Goal: Information Seeking & Learning: Learn about a topic

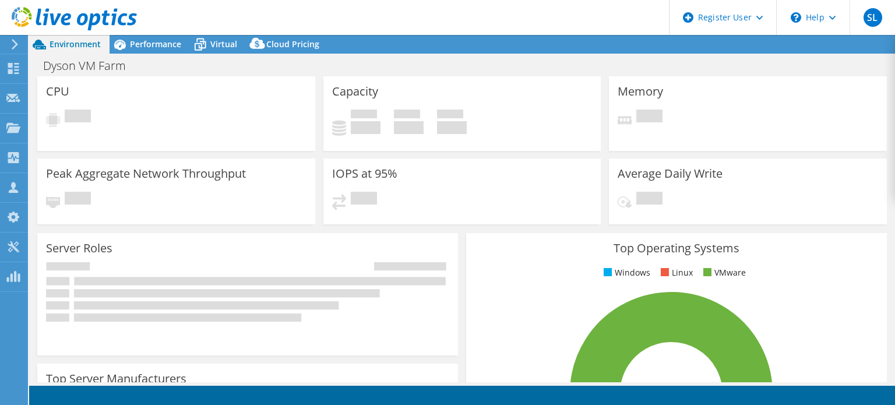
select select "[GEOGRAPHIC_DATA]"
select select "USD"
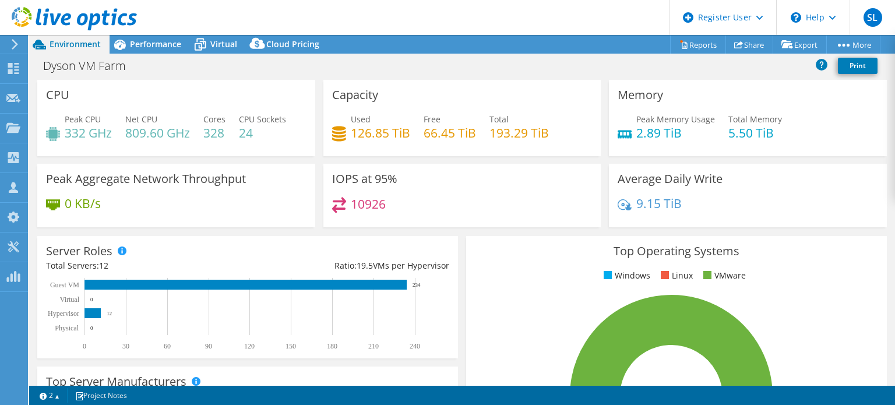
click at [495, 114] on span "Total" at bounding box center [499, 119] width 19 height 11
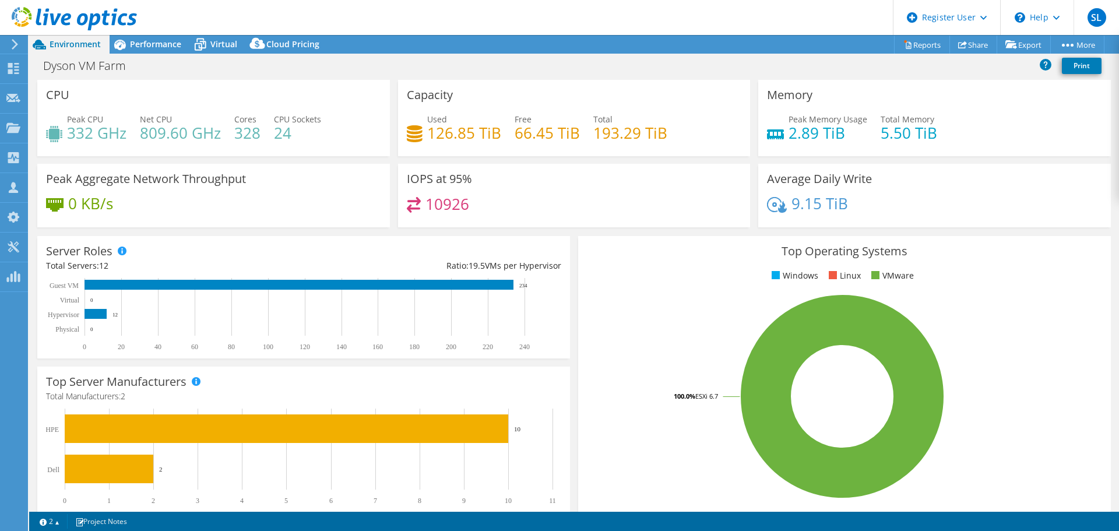
click at [462, 128] on h4 "126.85 TiB" at bounding box center [464, 132] width 74 height 13
click at [461, 138] on h4 "126.85 TiB" at bounding box center [464, 132] width 74 height 13
click at [452, 139] on h4 "126.85 TiB" at bounding box center [464, 132] width 74 height 13
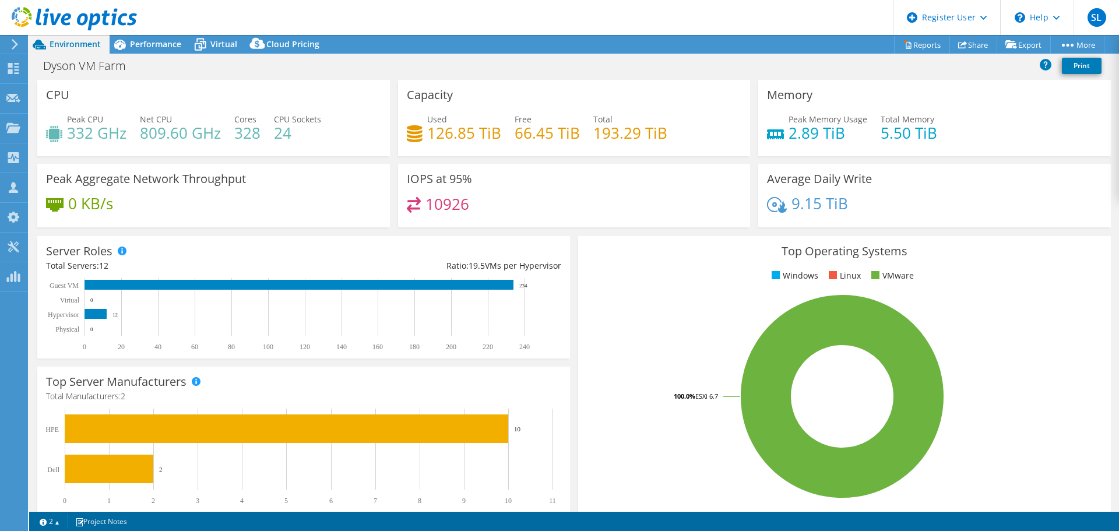
drag, startPoint x: 525, startPoint y: 139, endPoint x: 543, endPoint y: 138, distance: 18.7
click at [537, 138] on h4 "66.45 TiB" at bounding box center [547, 132] width 65 height 13
click at [544, 137] on h4 "66.45 TiB" at bounding box center [547, 132] width 65 height 13
click at [545, 137] on h4 "66.45 TiB" at bounding box center [547, 132] width 65 height 13
click at [543, 139] on h4 "66.45 TiB" at bounding box center [547, 132] width 65 height 13
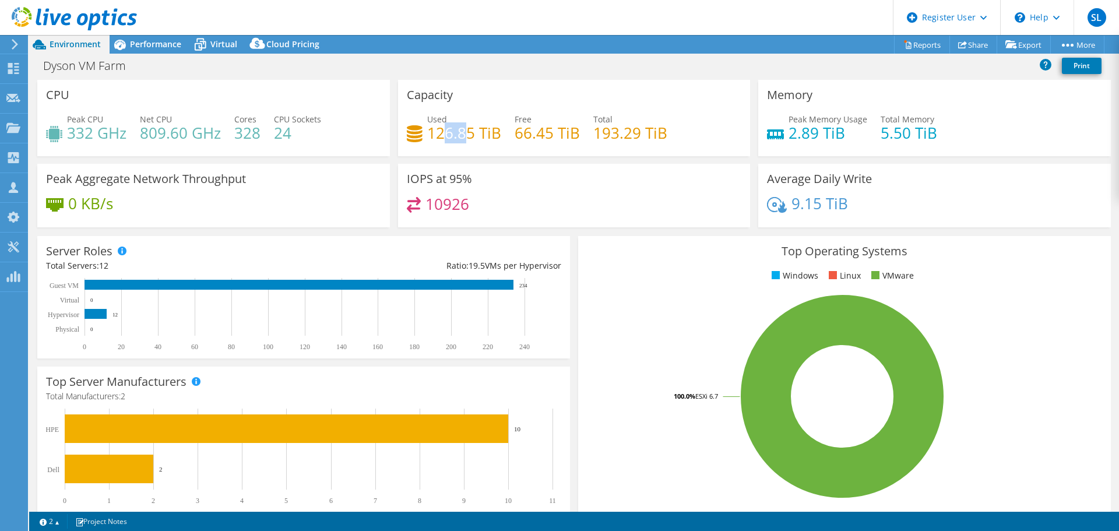
drag, startPoint x: 459, startPoint y: 133, endPoint x: 445, endPoint y: 142, distance: 16.8
click at [445, 139] on h4 "126.85 TiB" at bounding box center [464, 132] width 74 height 13
drag, startPoint x: 481, startPoint y: 143, endPoint x: 442, endPoint y: 135, distance: 40.0
click at [442, 135] on div "Used 126.85 TiB Free 66.45 TiB Total 193.29 TiB" at bounding box center [574, 132] width 335 height 38
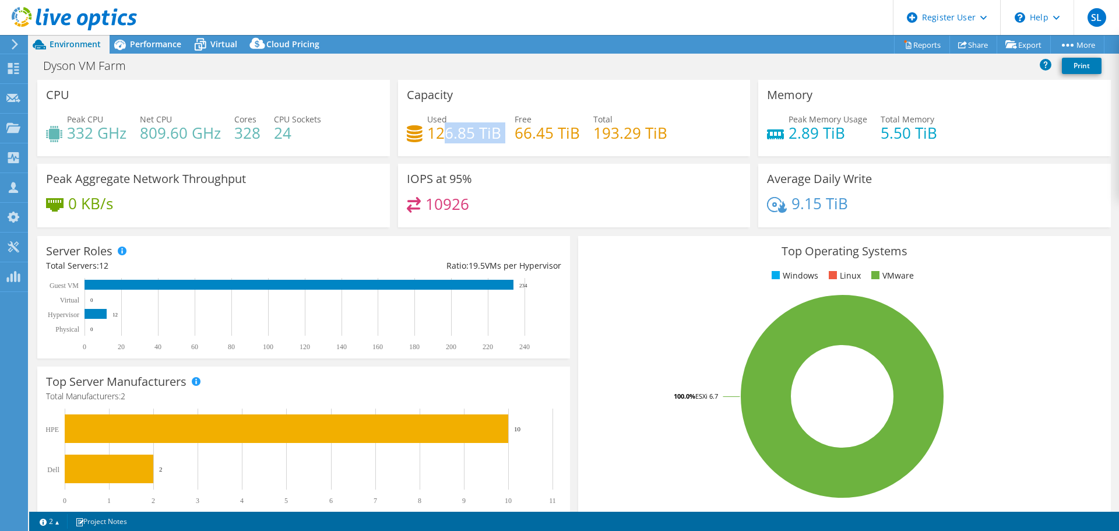
click at [441, 135] on h4 "126.85 TiB" at bounding box center [464, 132] width 74 height 13
drag, startPoint x: 434, startPoint y: 136, endPoint x: 490, endPoint y: 134, distance: 56.6
click at [490, 134] on h4 "126.85 TiB" at bounding box center [464, 132] width 74 height 13
drag, startPoint x: 457, startPoint y: 135, endPoint x: 440, endPoint y: 131, distance: 17.4
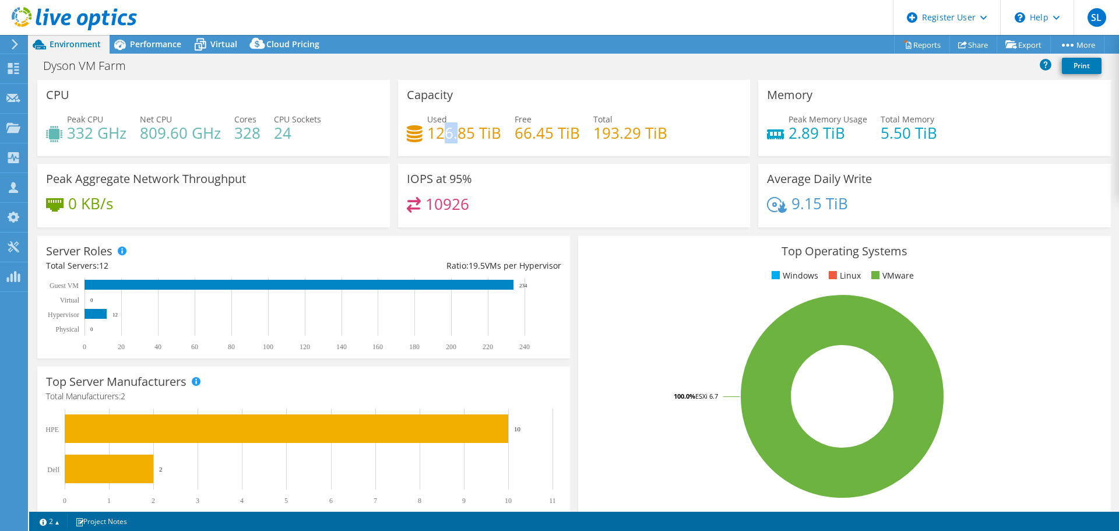
click at [440, 131] on h4 "126.85 TiB" at bounding box center [464, 132] width 74 height 13
drag, startPoint x: 518, startPoint y: 285, endPoint x: 536, endPoint y: 284, distance: 17.5
click at [536, 284] on rect at bounding box center [301, 314] width 511 height 73
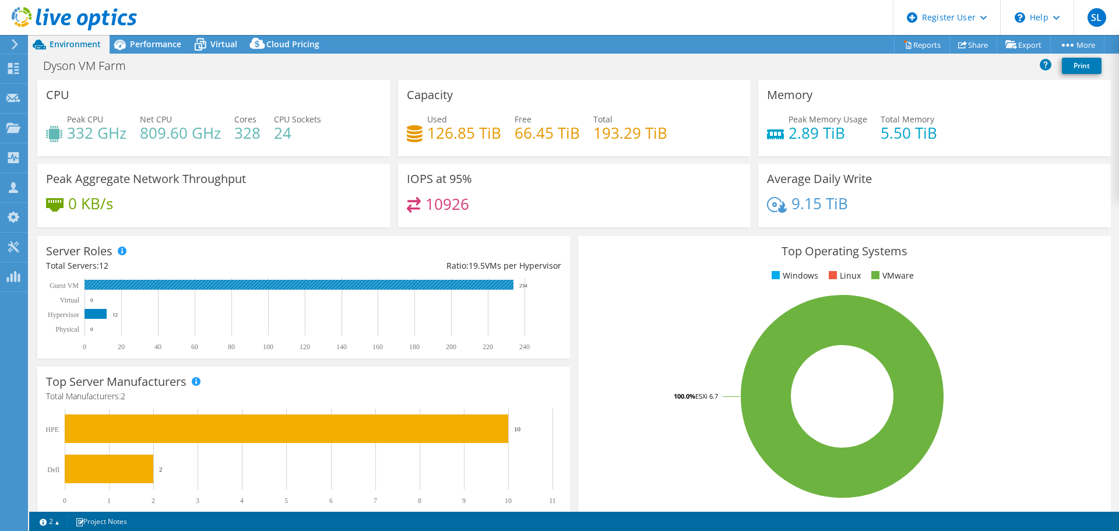
drag, startPoint x: 538, startPoint y: 285, endPoint x: 513, endPoint y: 286, distance: 24.5
click at [513, 286] on icon "0 20 40 60 80 100 120 140 160 180 200 220 240 Physical Hypervisor Virtual Guest…" at bounding box center [301, 314] width 511 height 73
click at [513, 288] on rect at bounding box center [299, 285] width 429 height 10
click at [234, 325] on rect at bounding box center [301, 314] width 511 height 73
click at [127, 48] on icon at bounding box center [120, 44] width 20 height 20
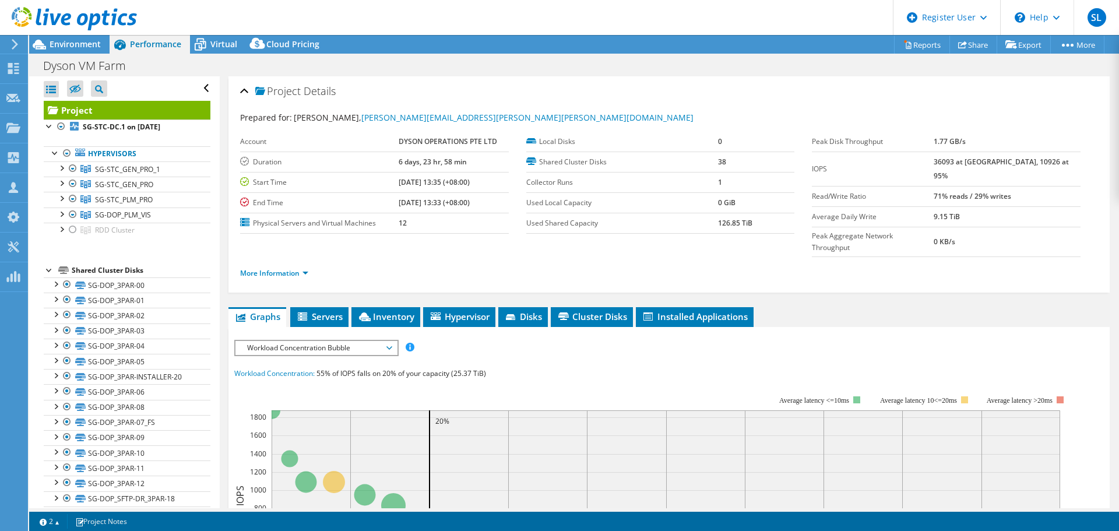
drag, startPoint x: 676, startPoint y: 227, endPoint x: 730, endPoint y: 223, distance: 55.0
click at [730, 223] on tr "Used Shared Capacity 126.85 TiB" at bounding box center [660, 223] width 269 height 20
click at [730, 223] on b "126.85 TiB" at bounding box center [735, 223] width 34 height 10
drag, startPoint x: 731, startPoint y: 223, endPoint x: 721, endPoint y: 223, distance: 9.9
click at [721, 223] on b "126.85 TiB" at bounding box center [735, 223] width 34 height 10
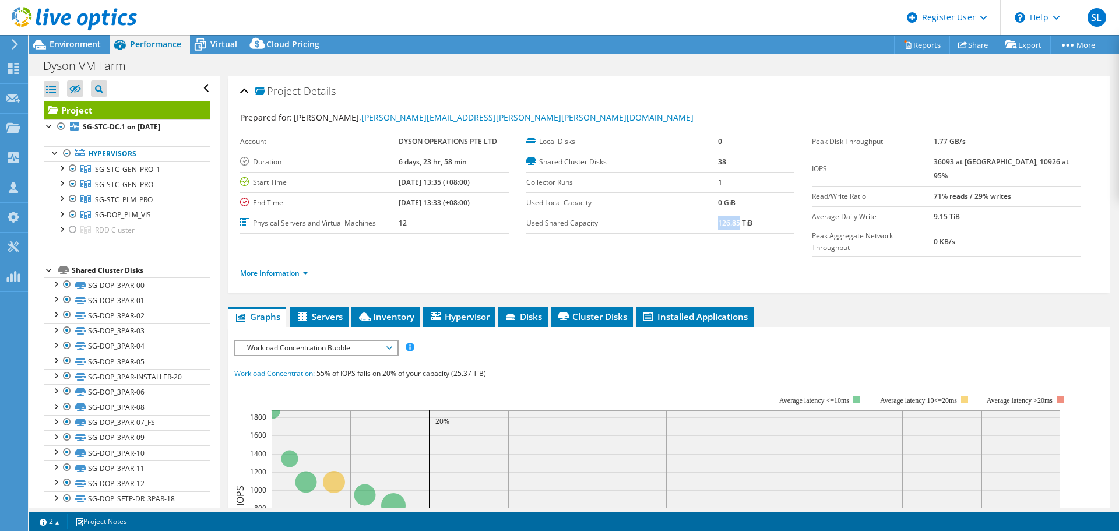
click at [721, 223] on b "126.85 TiB" at bounding box center [735, 223] width 34 height 10
click at [718, 227] on b "126.85 TiB" at bounding box center [735, 223] width 34 height 10
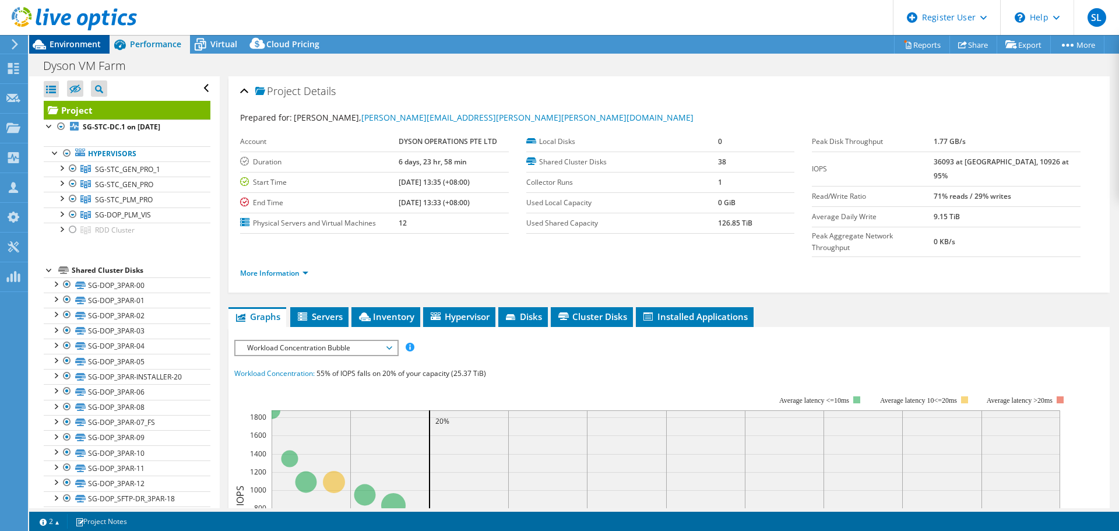
click at [77, 40] on span "Environment" at bounding box center [75, 43] width 51 height 11
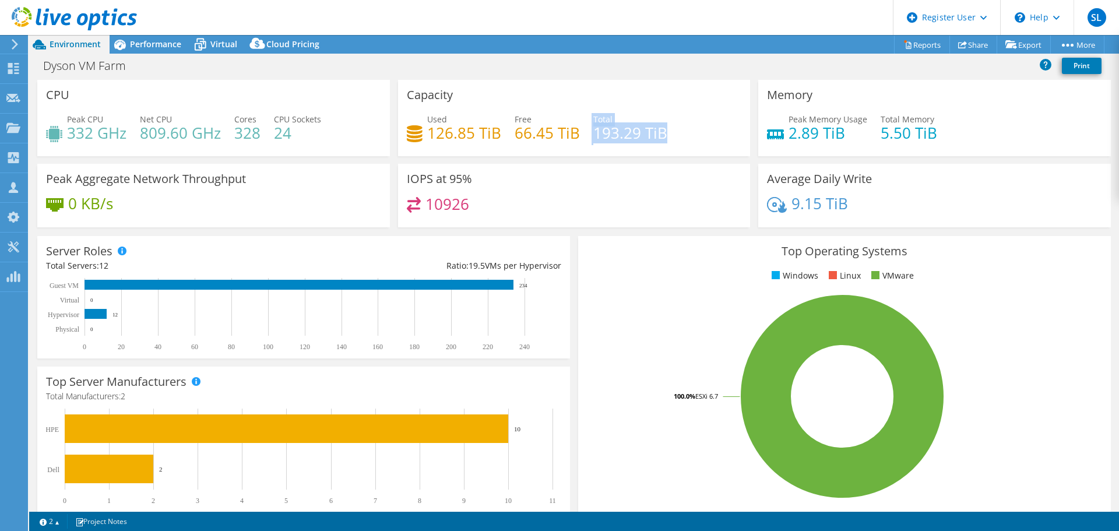
drag, startPoint x: 578, startPoint y: 131, endPoint x: 680, endPoint y: 136, distance: 101.6
click at [680, 136] on div "Used 126.85 TiB Free 66.45 TiB Total 193.29 TiB" at bounding box center [574, 132] width 335 height 38
drag, startPoint x: 680, startPoint y: 136, endPoint x: 609, endPoint y: 131, distance: 70.7
click at [609, 131] on div "Used 126.85 TiB Free 66.45 TiB Total 193.29 TiB" at bounding box center [574, 132] width 335 height 38
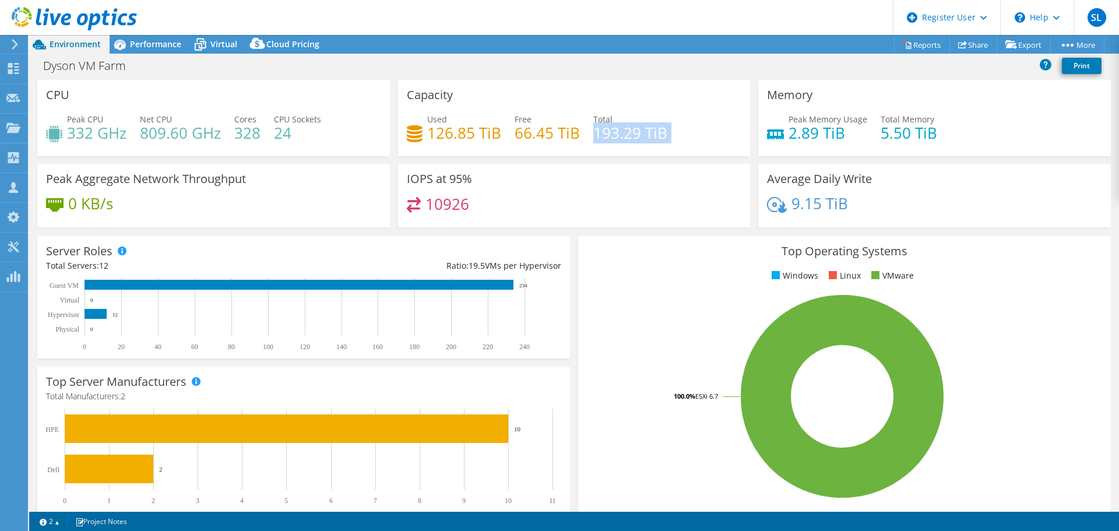
click at [609, 131] on h4 "193.29 TiB" at bounding box center [630, 132] width 74 height 13
drag, startPoint x: 615, startPoint y: 132, endPoint x: 602, endPoint y: 132, distance: 12.8
click at [602, 132] on h4 "193.29 TiB" at bounding box center [630, 132] width 74 height 13
click at [600, 132] on h4 "193.29 TiB" at bounding box center [630, 132] width 74 height 13
drag, startPoint x: 596, startPoint y: 135, endPoint x: 628, endPoint y: 136, distance: 32.1
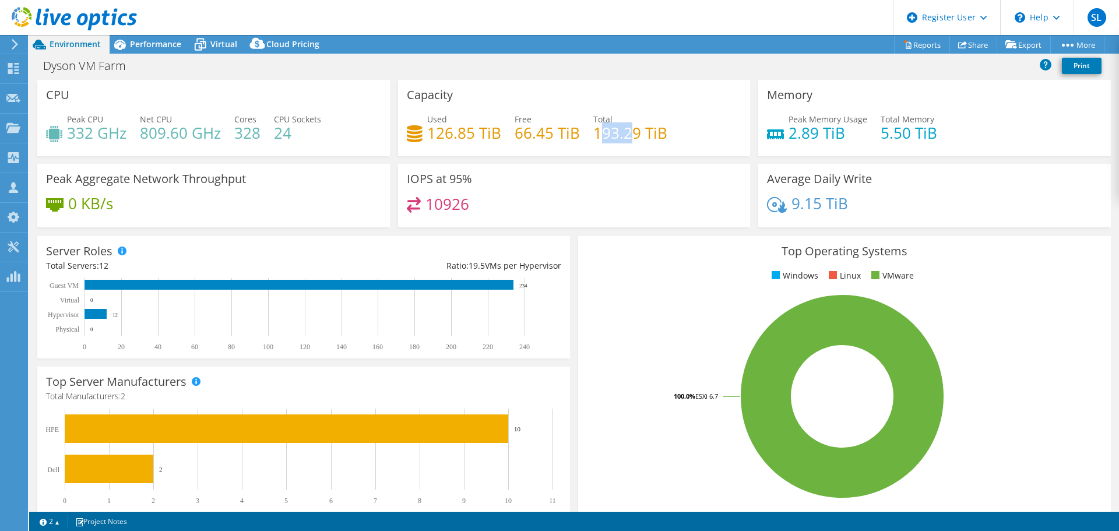
click at [628, 136] on h4 "193.29 TiB" at bounding box center [630, 132] width 74 height 13
drag, startPoint x: 634, startPoint y: 171, endPoint x: 628, endPoint y: 170, distance: 5.9
click at [634, 171] on div "IOPS at 95% 10926" at bounding box center [574, 196] width 353 height 64
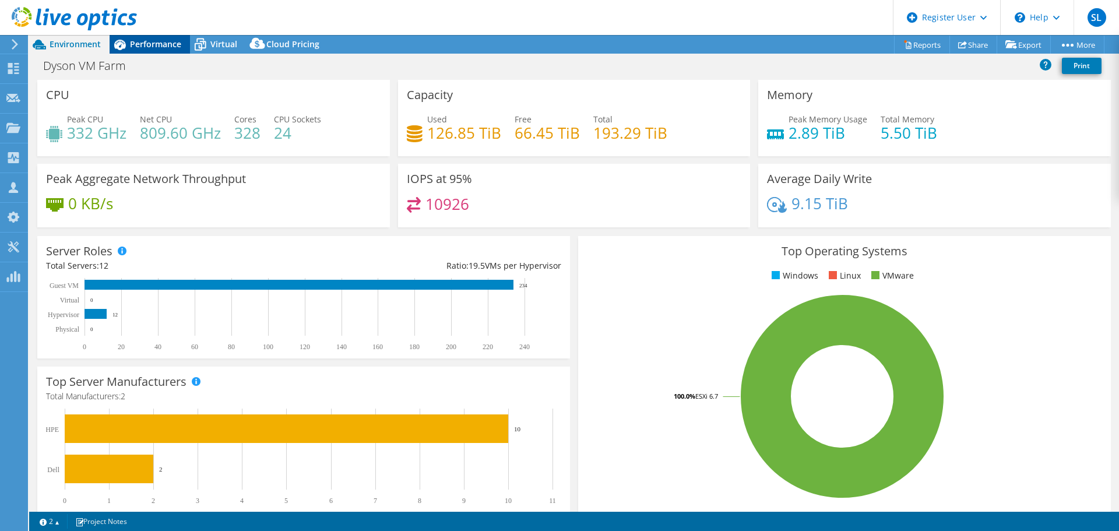
click at [157, 43] on span "Performance" at bounding box center [155, 43] width 51 height 11
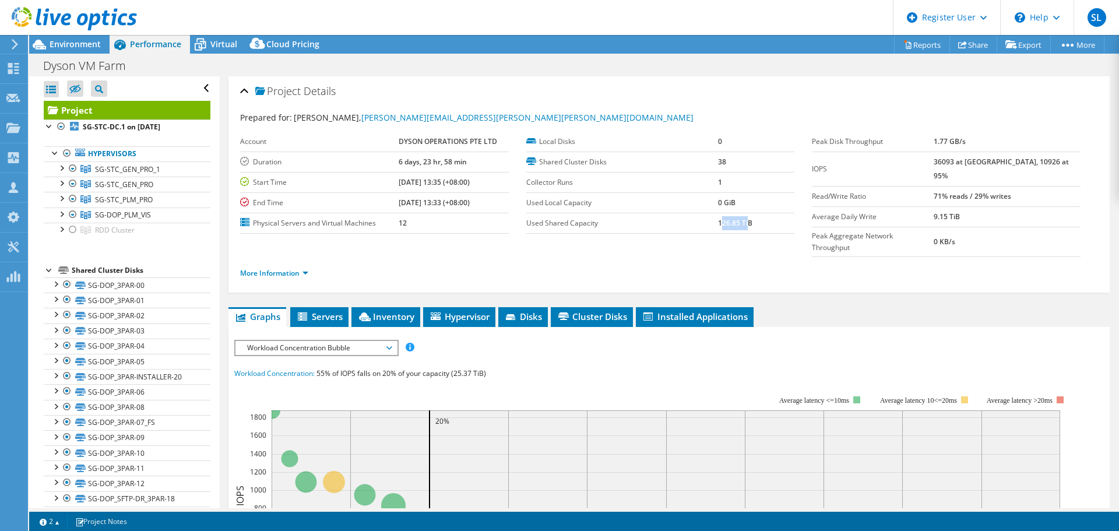
drag, startPoint x: 715, startPoint y: 224, endPoint x: 744, endPoint y: 224, distance: 29.1
click at [744, 224] on b "126.85 TiB" at bounding box center [735, 223] width 34 height 10
click at [727, 257] on div "More Information" at bounding box center [669, 273] width 858 height 33
click at [127, 168] on span "SG-STC_GEN_PRO_1" at bounding box center [127, 169] width 65 height 10
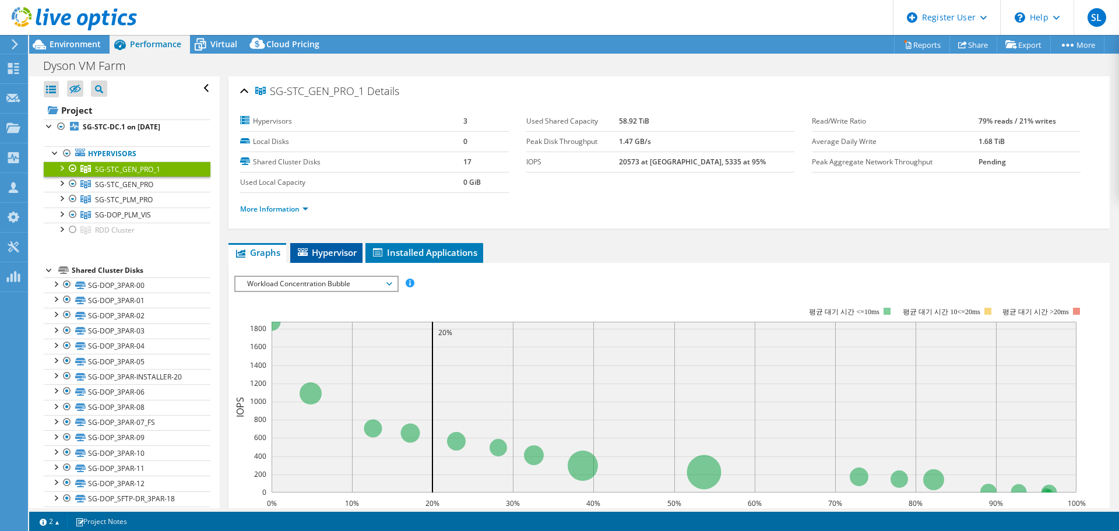
click at [337, 246] on li "Hypervisor" at bounding box center [326, 253] width 72 height 20
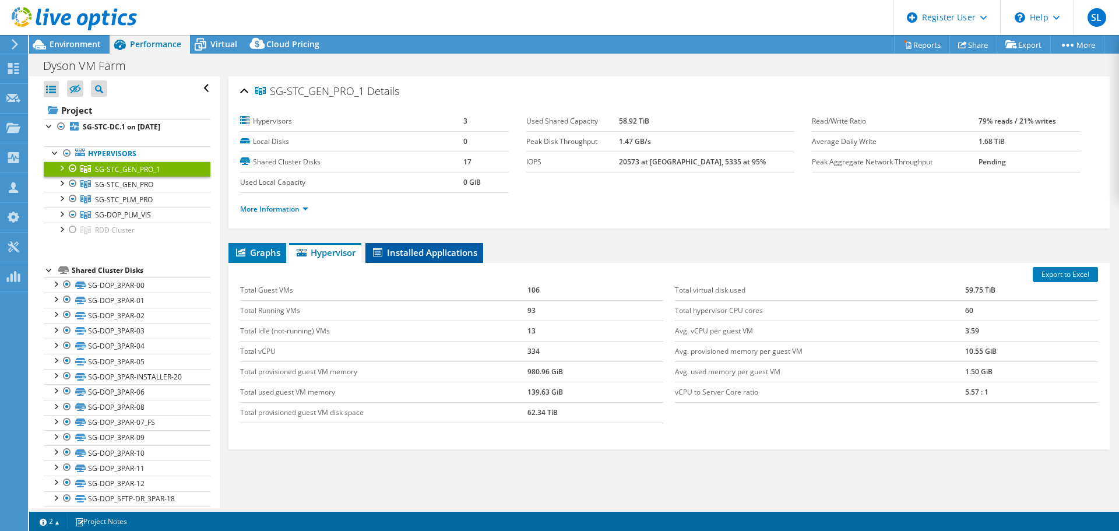
click at [400, 251] on span "Installed Applications" at bounding box center [424, 253] width 106 height 12
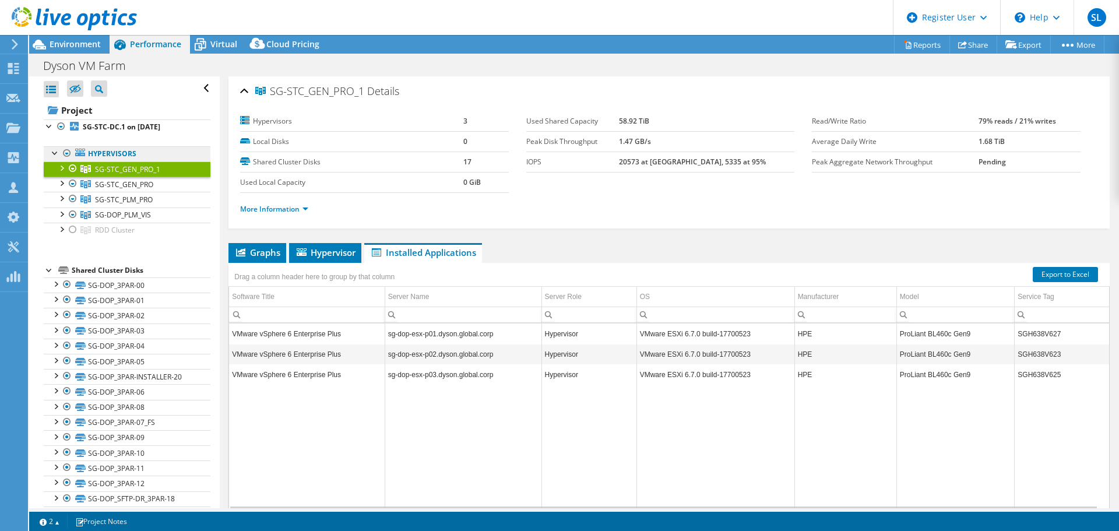
click at [118, 157] on link "Hypervisors" at bounding box center [127, 153] width 167 height 15
click at [120, 152] on link "Hypervisors" at bounding box center [127, 153] width 167 height 15
click at [156, 128] on b "SG-STC-DC.1 on [DATE]" at bounding box center [122, 127] width 78 height 10
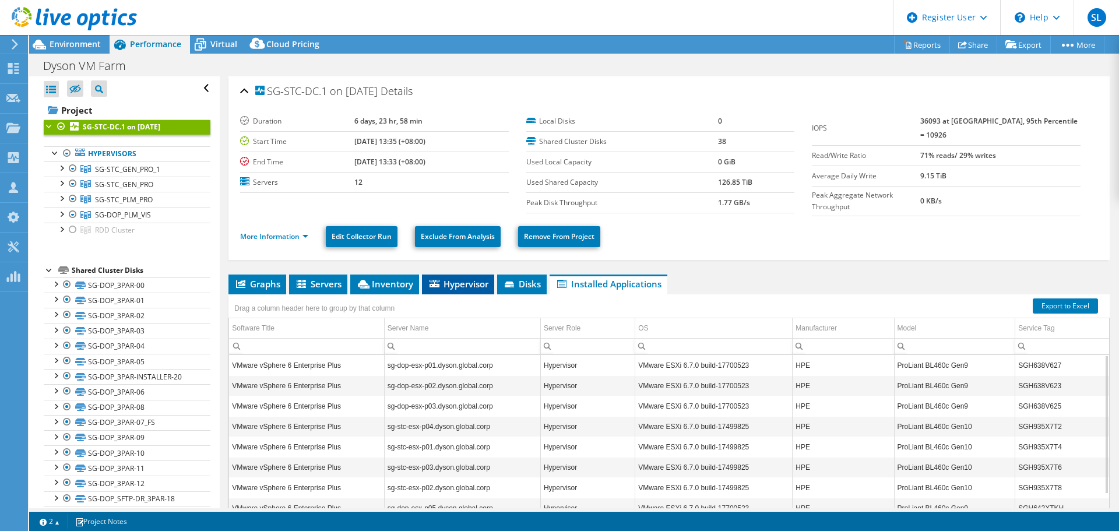
click at [463, 281] on span "Hypervisor" at bounding box center [458, 284] width 61 height 12
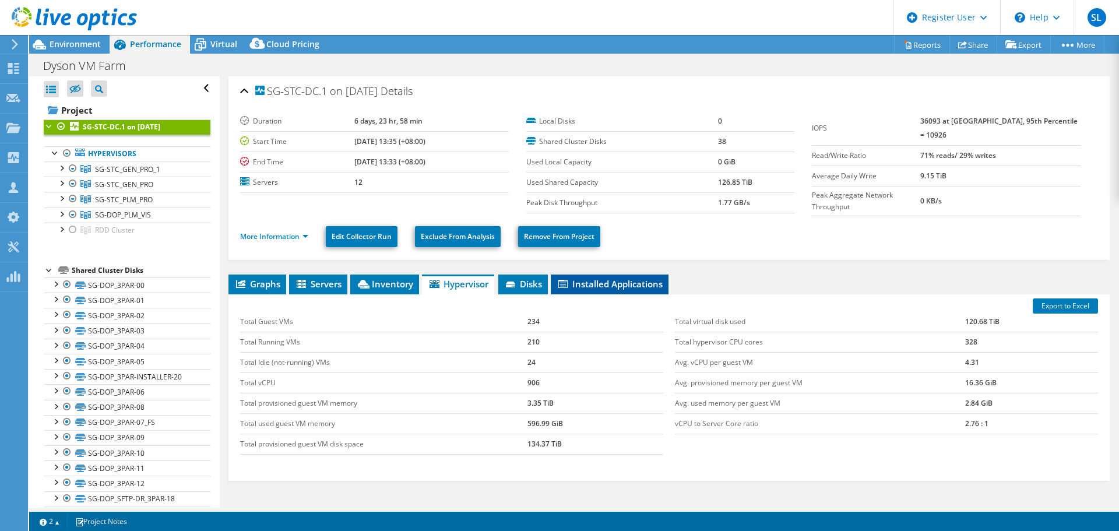
click at [572, 278] on span "Installed Applications" at bounding box center [610, 284] width 106 height 12
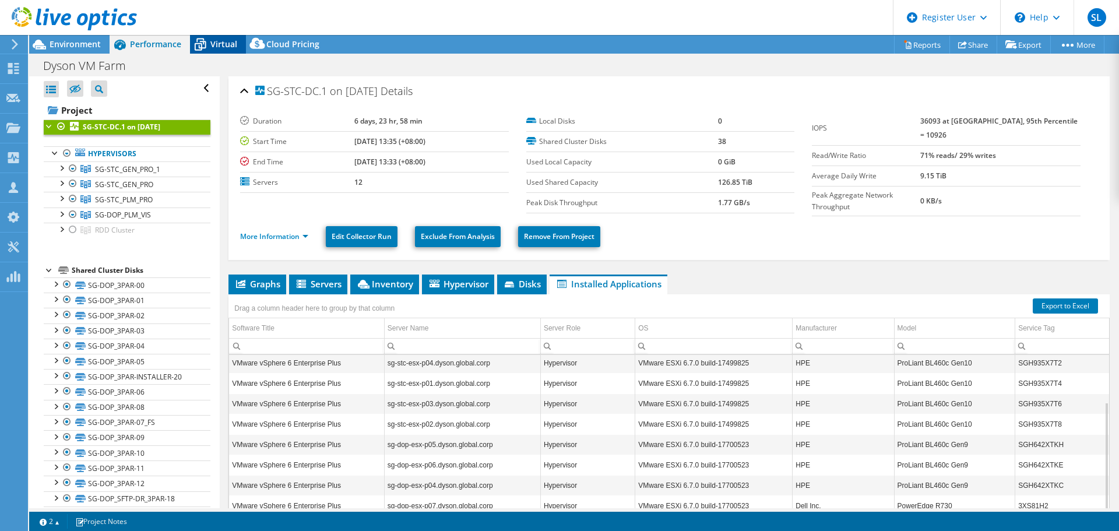
click at [210, 44] on span "Virtual" at bounding box center [223, 43] width 27 height 11
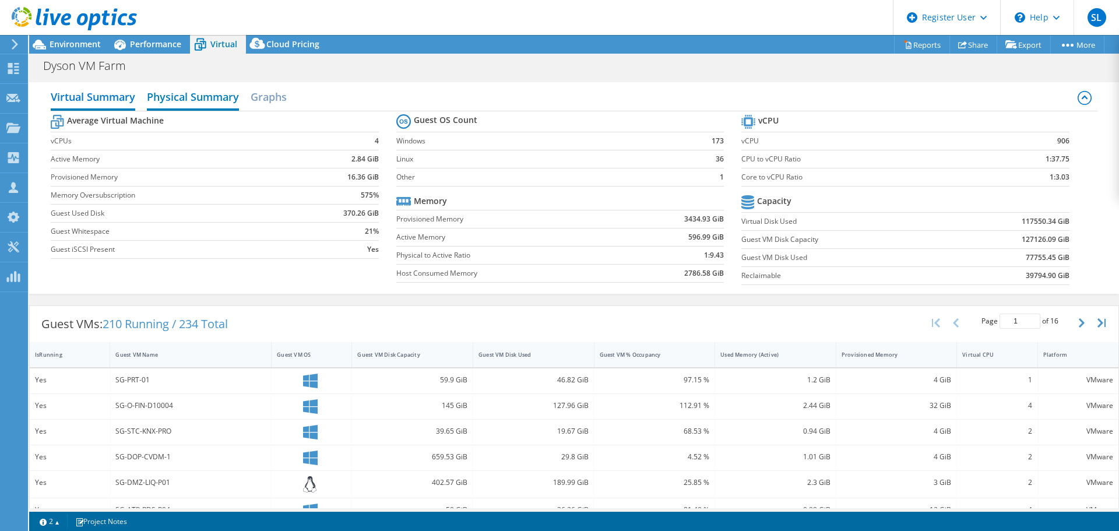
click at [188, 98] on h2 "Physical Summary" at bounding box center [193, 98] width 92 height 26
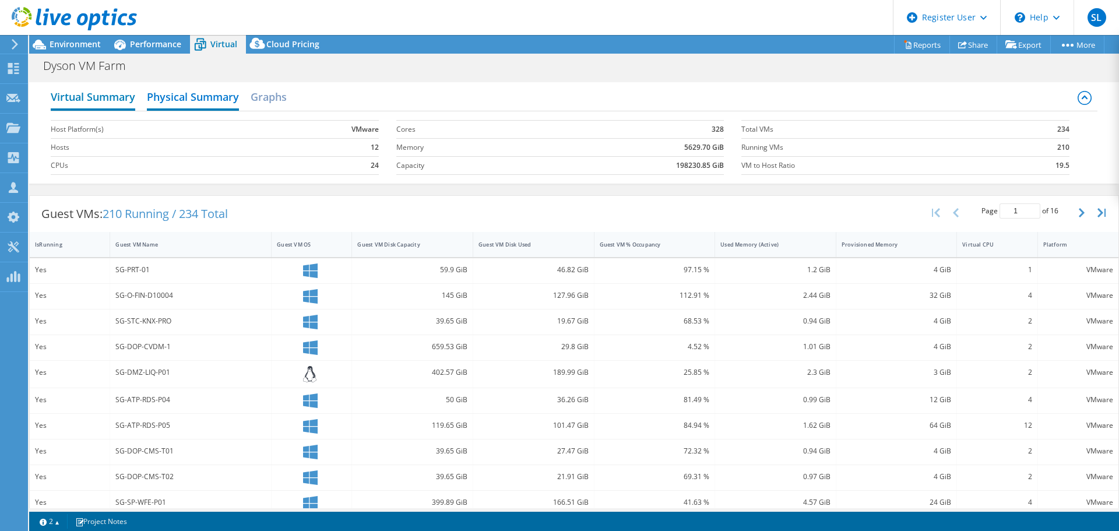
click at [99, 100] on h2 "Virtual Summary" at bounding box center [93, 98] width 85 height 26
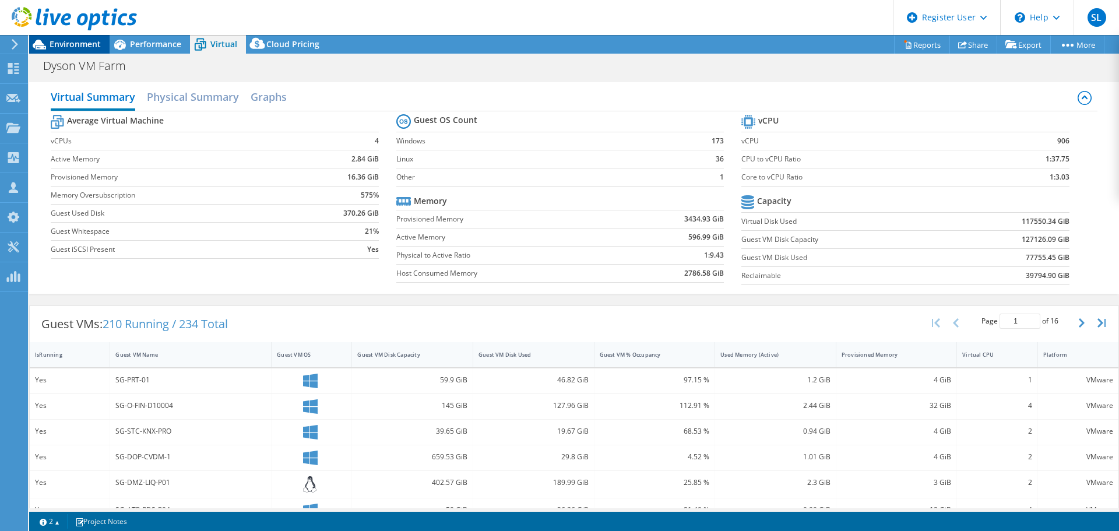
click at [94, 50] on div "Environment" at bounding box center [69, 44] width 80 height 19
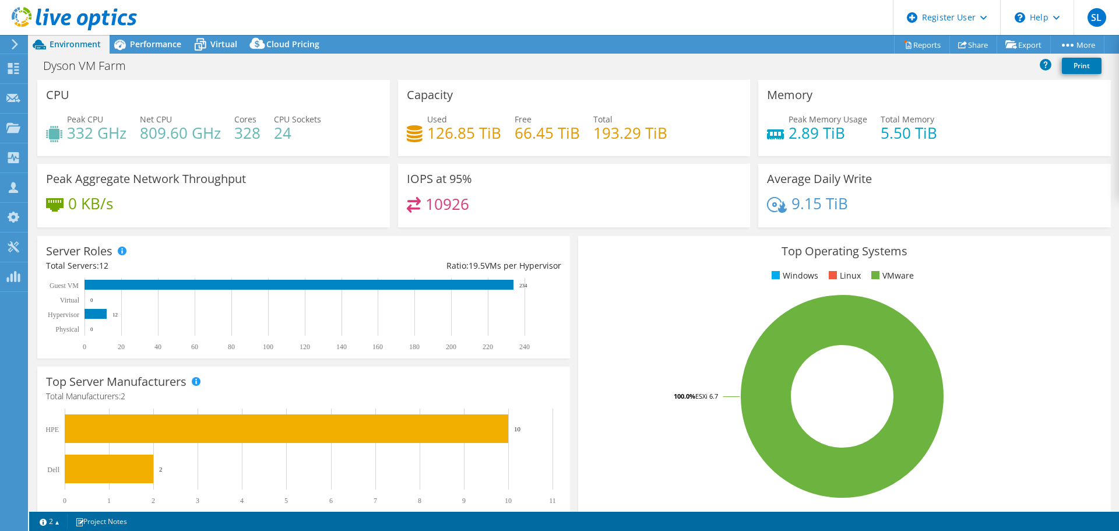
click at [501, 139] on div "Used 126.85 TiB Free 66.45 TiB Total 193.29 TiB" at bounding box center [574, 132] width 335 height 38
click at [154, 49] on span "Performance" at bounding box center [155, 43] width 51 height 11
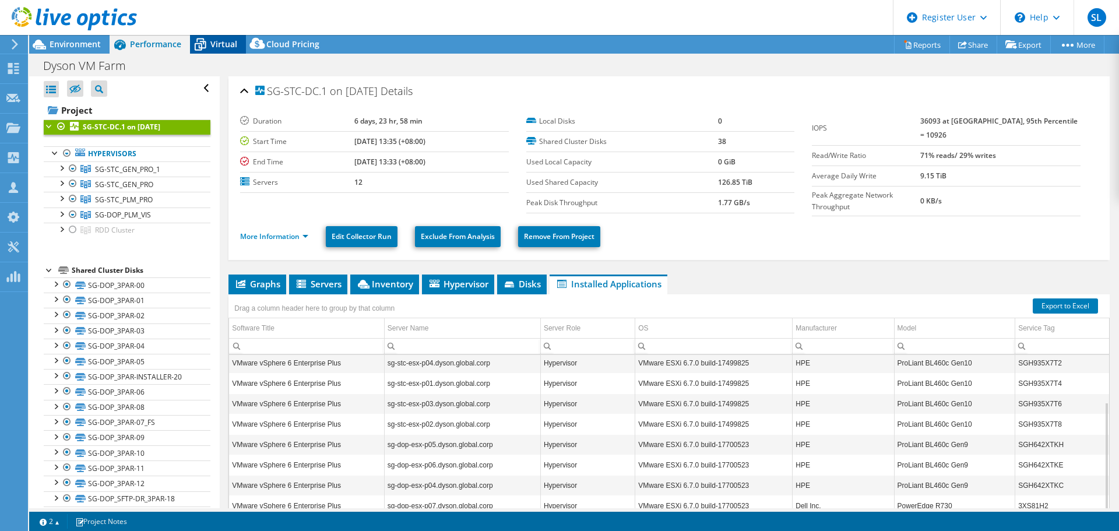
click at [227, 48] on span "Virtual" at bounding box center [223, 43] width 27 height 11
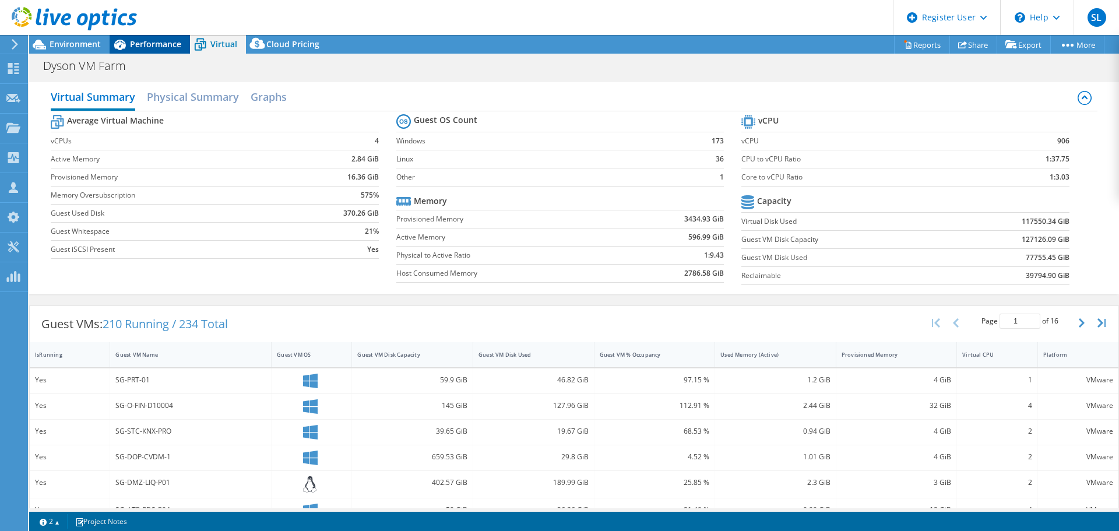
click at [120, 43] on icon at bounding box center [120, 45] width 12 height 10
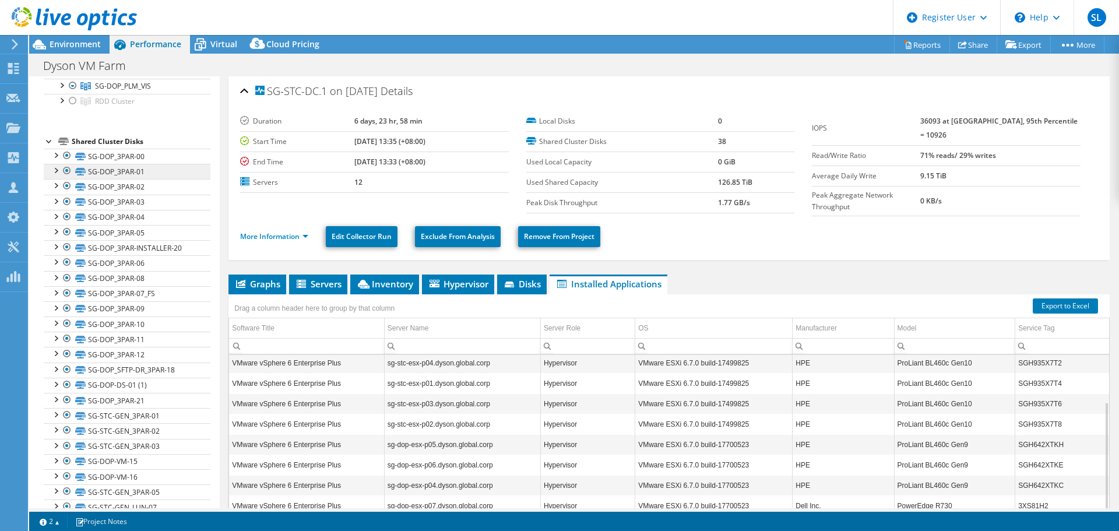
scroll to position [72, 0]
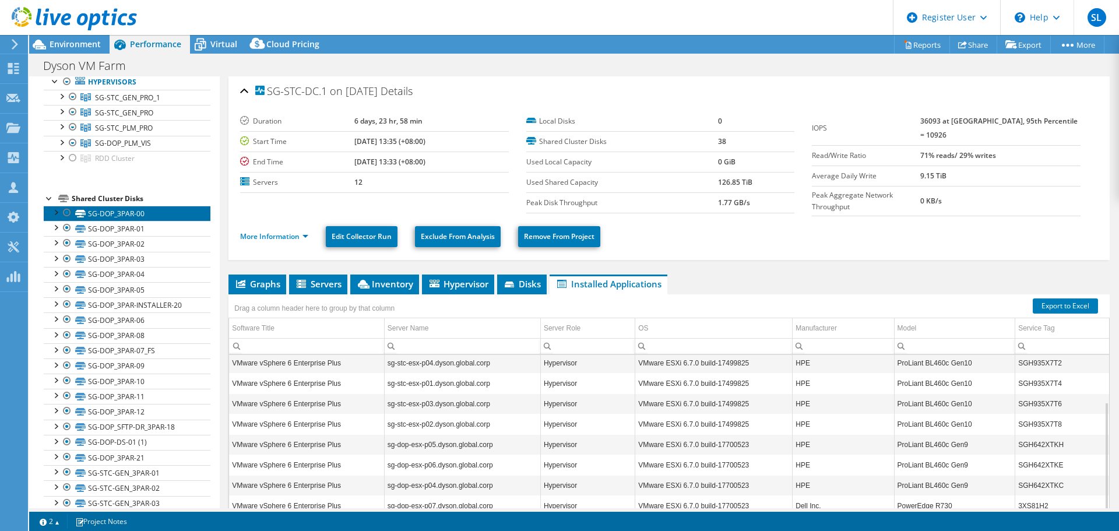
click at [107, 210] on link "SG-DOP_3PAR-00" at bounding box center [127, 213] width 167 height 15
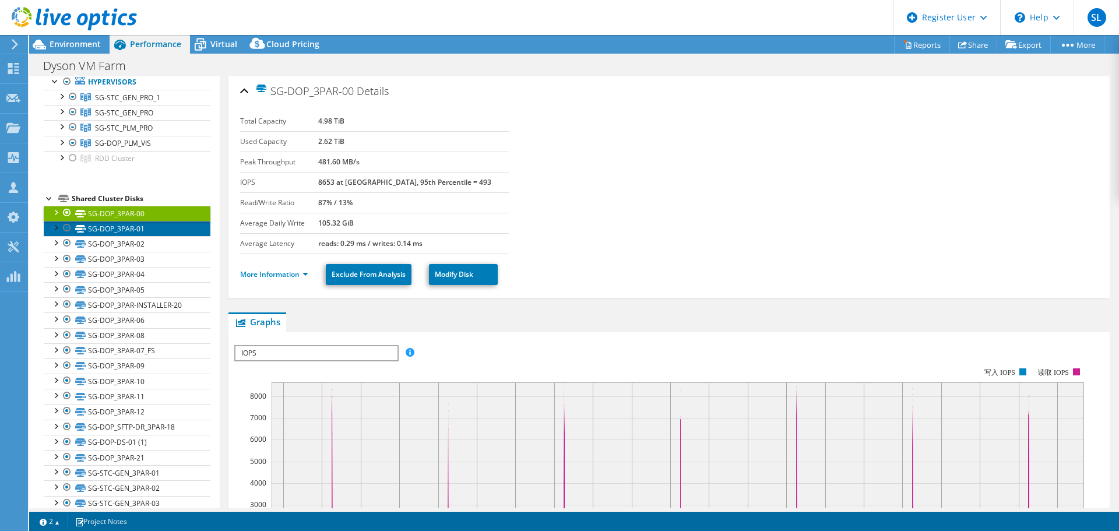
click at [115, 226] on link "SG-DOP_3PAR-01" at bounding box center [127, 228] width 167 height 15
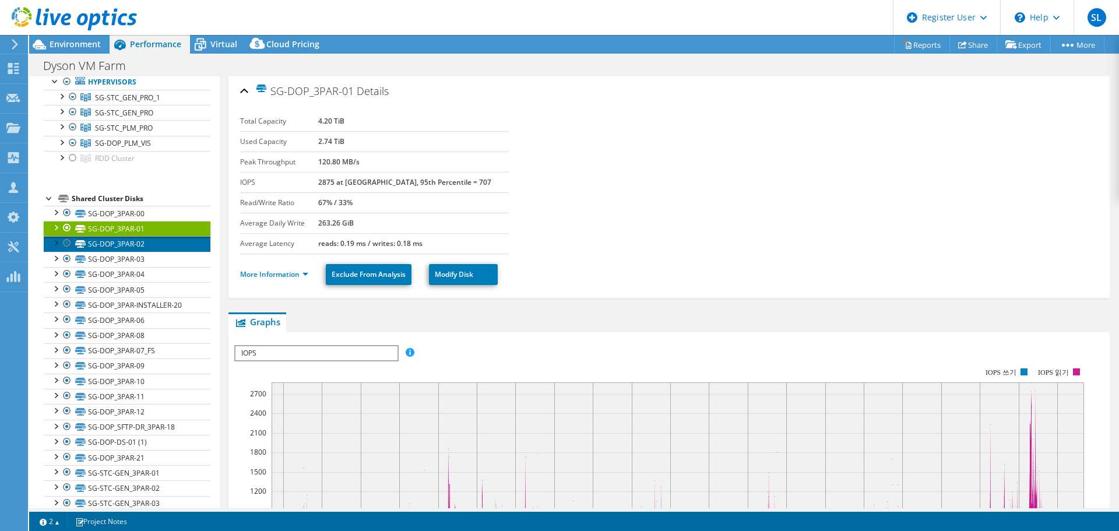
click at [131, 242] on link "SG-DOP_3PAR-02" at bounding box center [127, 243] width 167 height 15
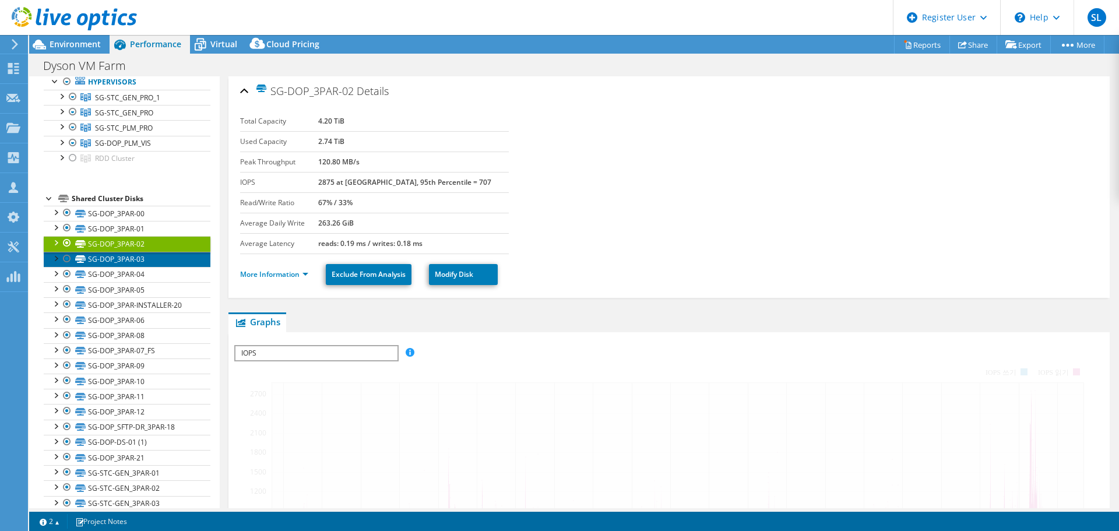
click at [129, 255] on link "SG-DOP_3PAR-03" at bounding box center [127, 259] width 167 height 15
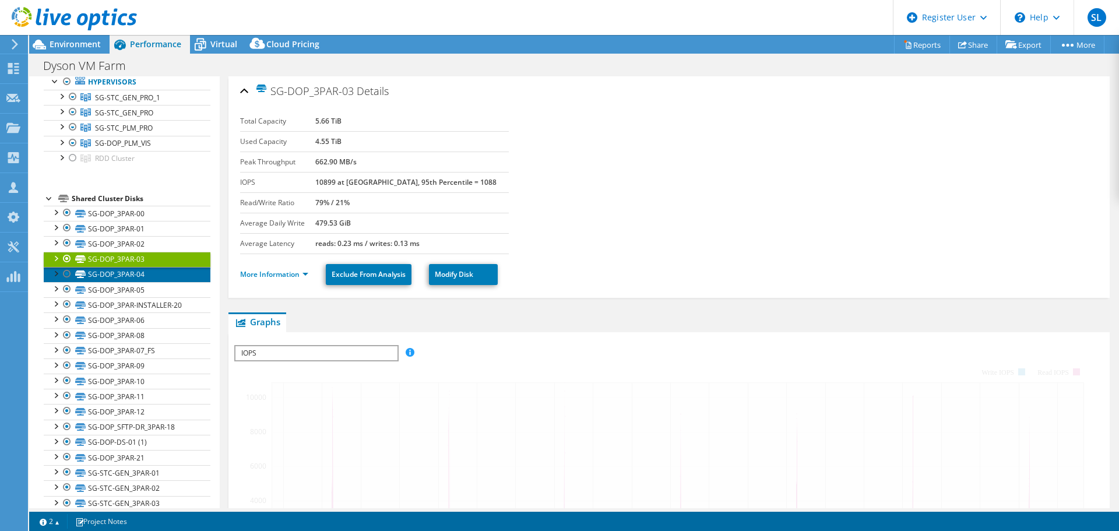
click at [136, 270] on link "SG-DOP_3PAR-04" at bounding box center [127, 274] width 167 height 15
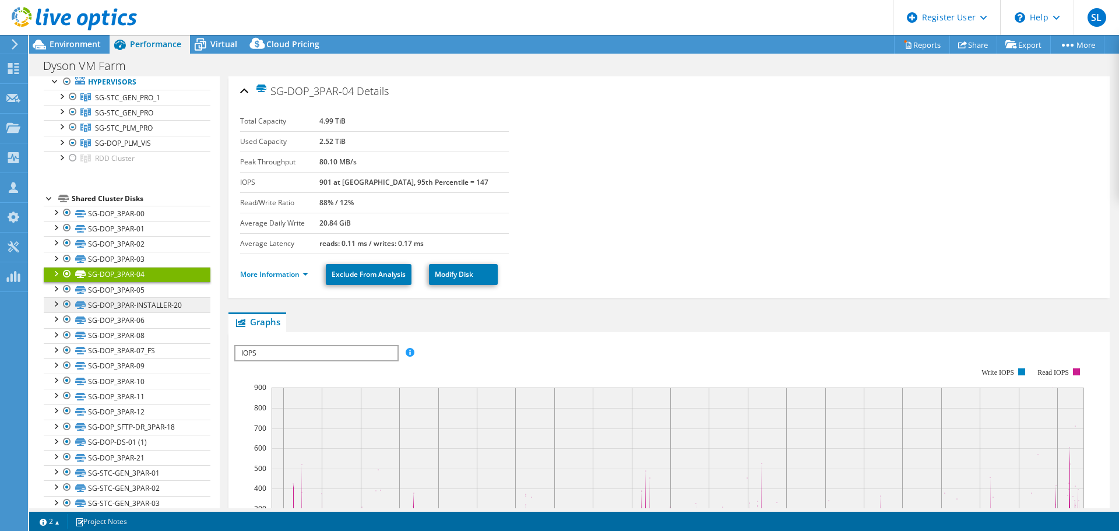
scroll to position [247, 0]
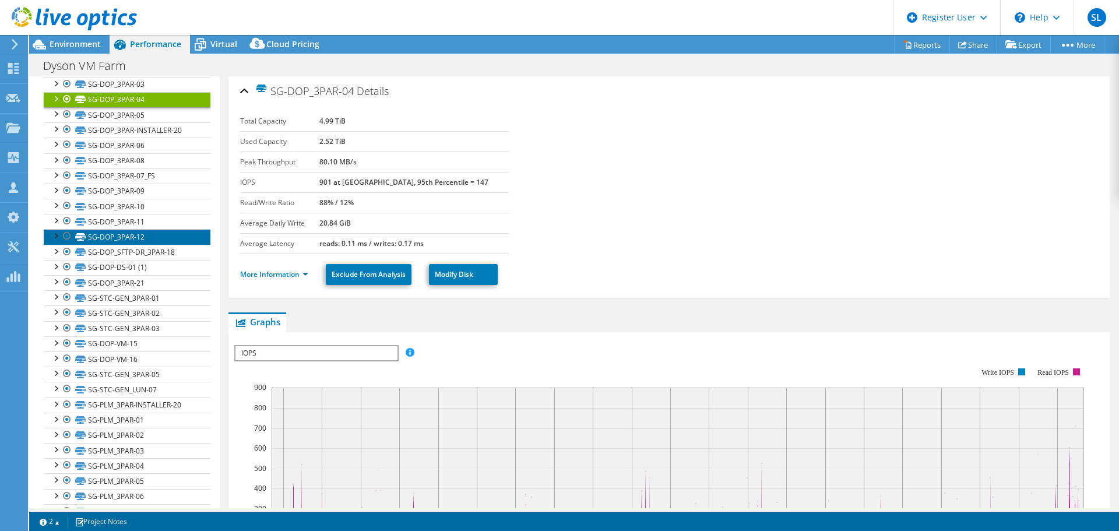
click at [128, 241] on link "SG-DOP_3PAR-12" at bounding box center [127, 236] width 167 height 15
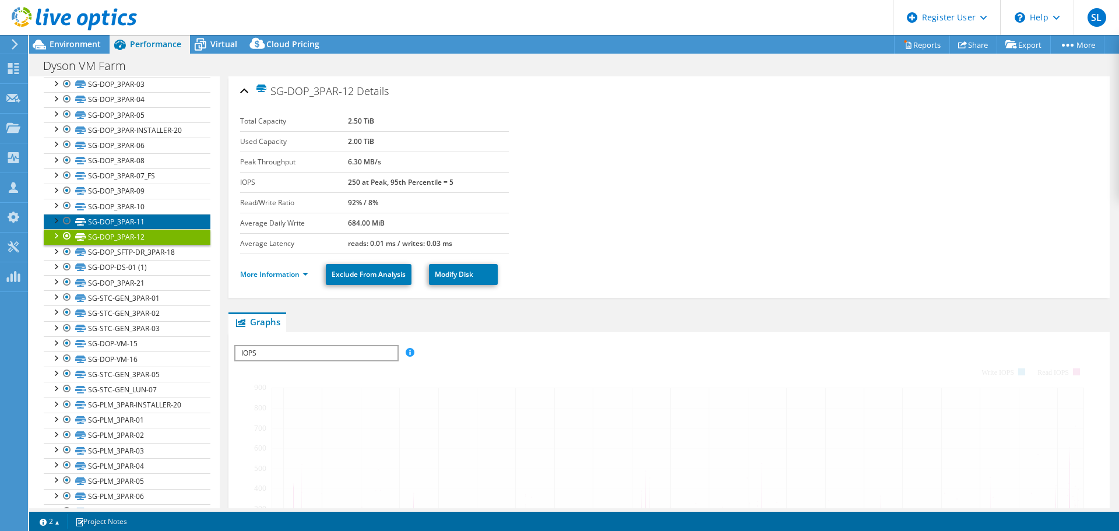
click at [128, 219] on link "SG-DOP_3PAR-11" at bounding box center [127, 221] width 167 height 15
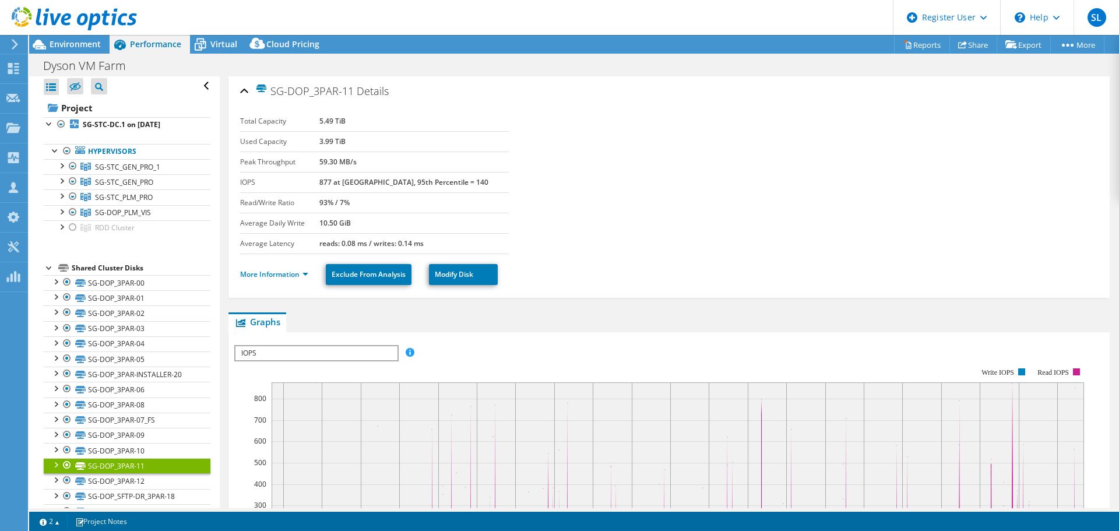
scroll to position [0, 0]
click at [120, 131] on b "SG-STC-DC.1 on [DATE]" at bounding box center [122, 127] width 78 height 10
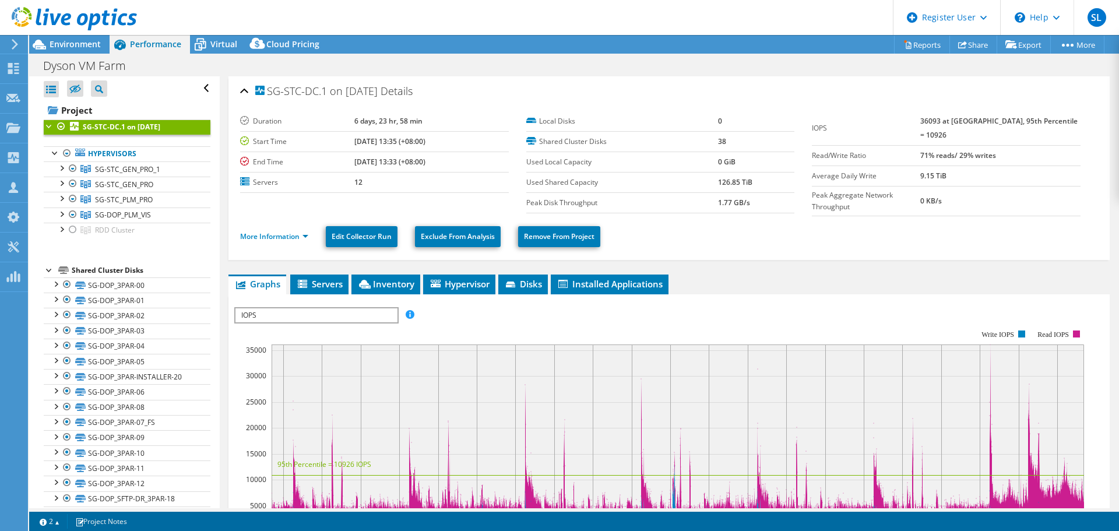
drag, startPoint x: 724, startPoint y: 139, endPoint x: 667, endPoint y: 140, distance: 56.5
click at [667, 140] on tr "Shared Cluster Disks 38" at bounding box center [660, 141] width 269 height 20
drag, startPoint x: 734, startPoint y: 182, endPoint x: 673, endPoint y: 185, distance: 61.3
click at [673, 185] on tr "Used Shared Capacity 126.85 TiB" at bounding box center [660, 182] width 269 height 20
click at [90, 43] on span "Environment" at bounding box center [75, 43] width 51 height 11
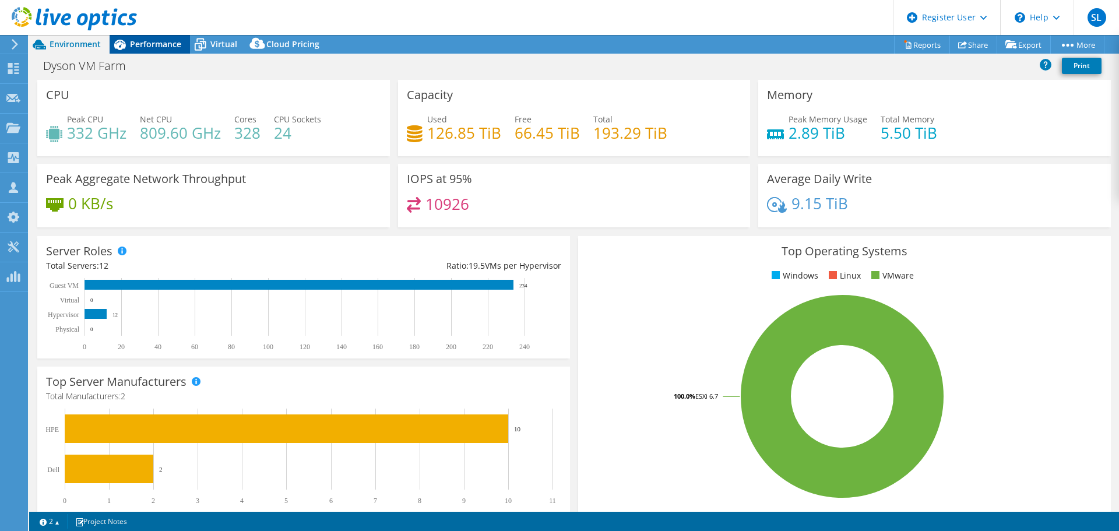
click at [145, 47] on span "Performance" at bounding box center [155, 43] width 51 height 11
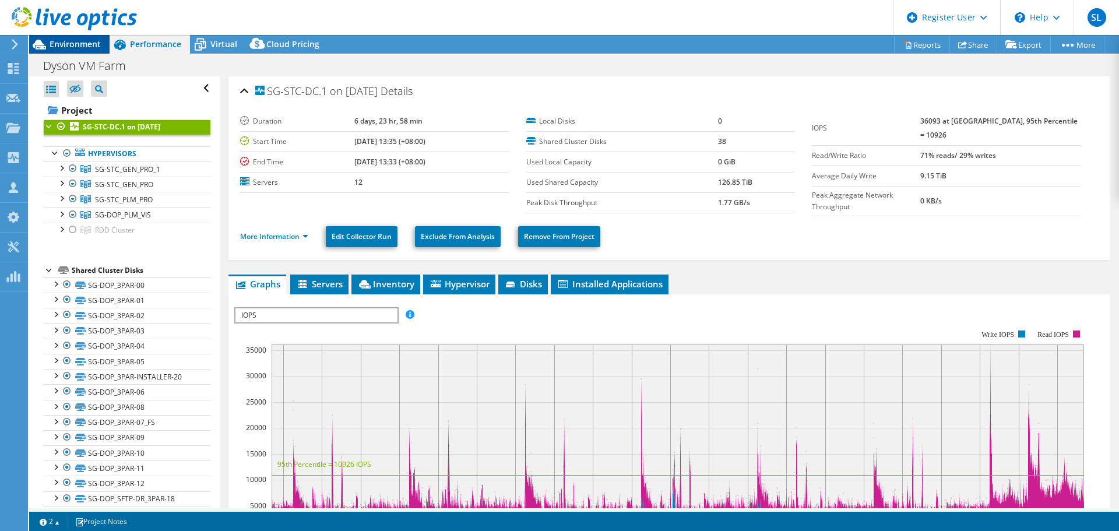
click at [91, 46] on span "Environment" at bounding box center [75, 43] width 51 height 11
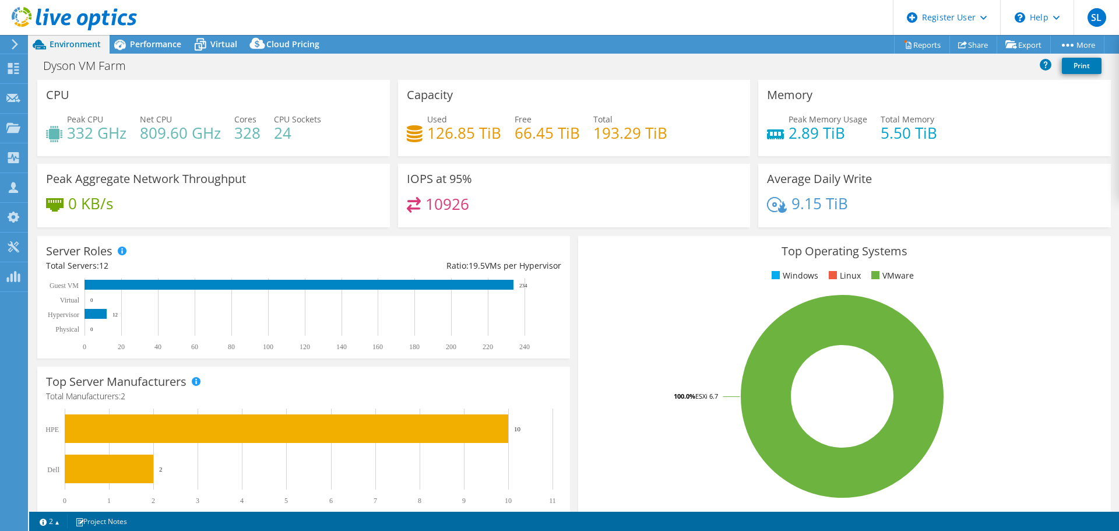
click at [136, 31] on link at bounding box center [74, 28] width 125 height 10
click at [142, 40] on span "Performance" at bounding box center [155, 43] width 51 height 11
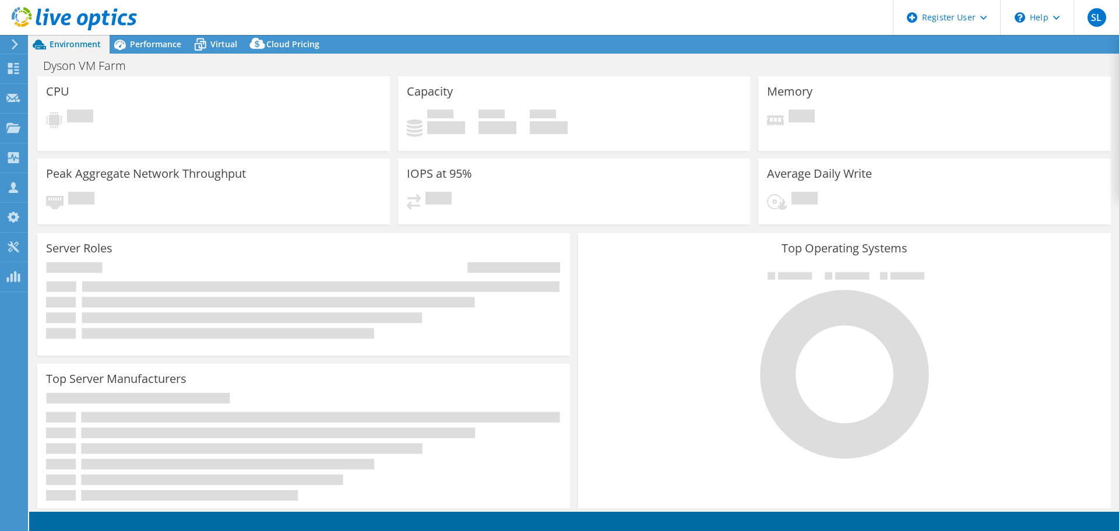
select select
select select "[GEOGRAPHIC_DATA]"
select select "USD"
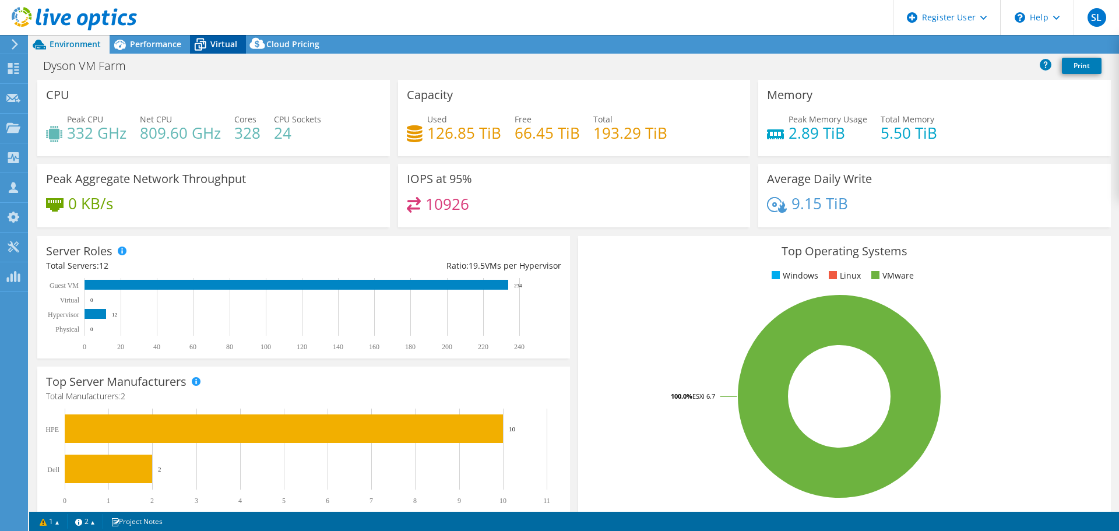
click at [237, 42] on div "Virtual" at bounding box center [218, 44] width 56 height 19
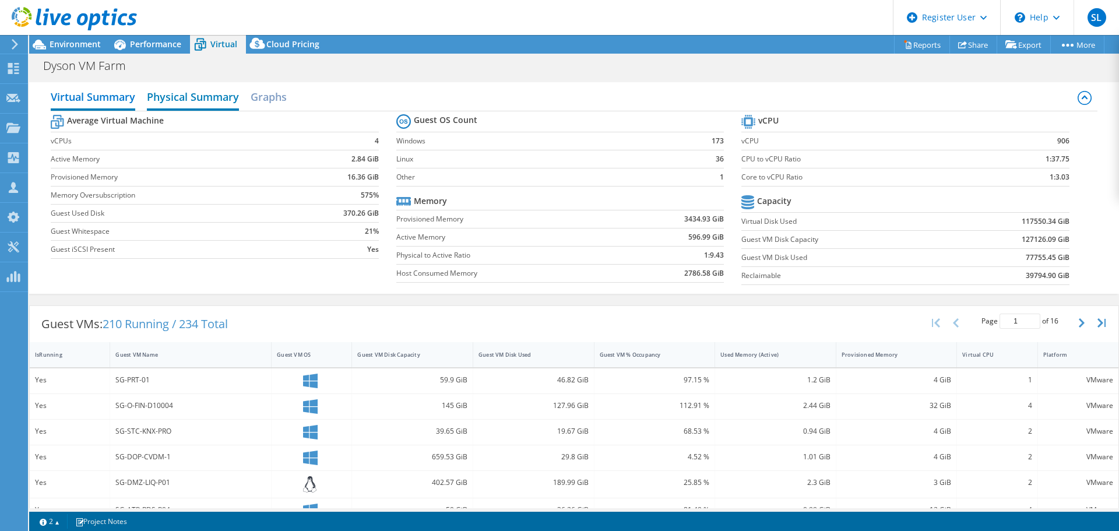
click at [193, 103] on h2 "Physical Summary" at bounding box center [193, 98] width 92 height 26
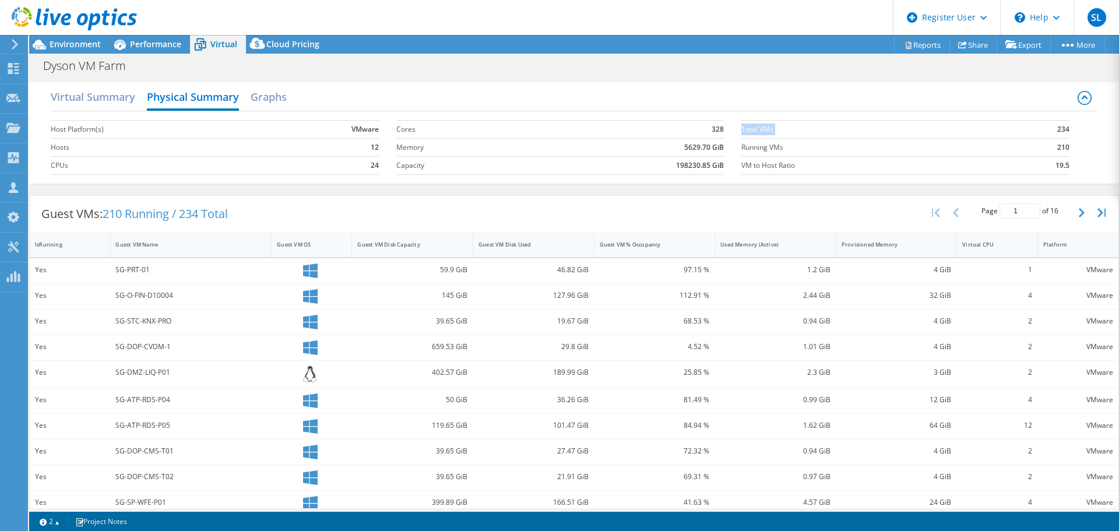
drag, startPoint x: 1050, startPoint y: 123, endPoint x: 1076, endPoint y: 128, distance: 26.6
click at [1076, 128] on section "Total VMs 234 Running VMs 210 VM to Host Ratio 19.5" at bounding box center [913, 147] width 345 height 66
click at [1071, 136] on section "Total VMs 234 Running VMs 210 VM to Host Ratio 19.5" at bounding box center [913, 147] width 345 height 66
drag, startPoint x: 684, startPoint y: 168, endPoint x: 727, endPoint y: 169, distance: 43.1
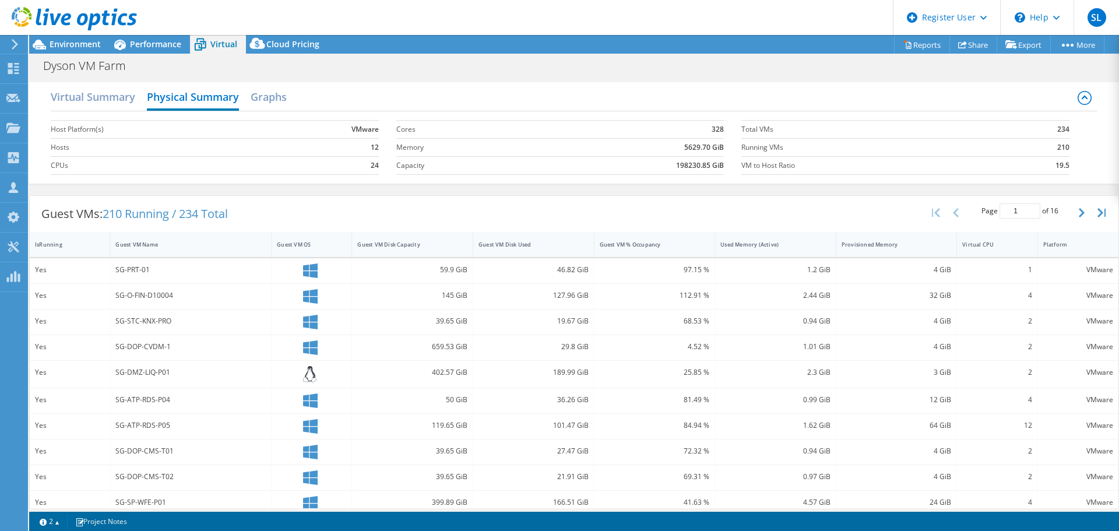
click at [699, 168] on b "198230.85 GiB" at bounding box center [700, 166] width 48 height 12
click at [934, 176] on section "Total VMs 234 Running VMs 210 VM to Host Ratio 19.5" at bounding box center [913, 147] width 345 height 66
click at [951, 167] on label "VM to Host Ratio" at bounding box center [873, 166] width 265 height 12
drag, startPoint x: 923, startPoint y: 270, endPoint x: 942, endPoint y: 270, distance: 18.7
click at [940, 270] on div "4 GiB" at bounding box center [897, 269] width 110 height 13
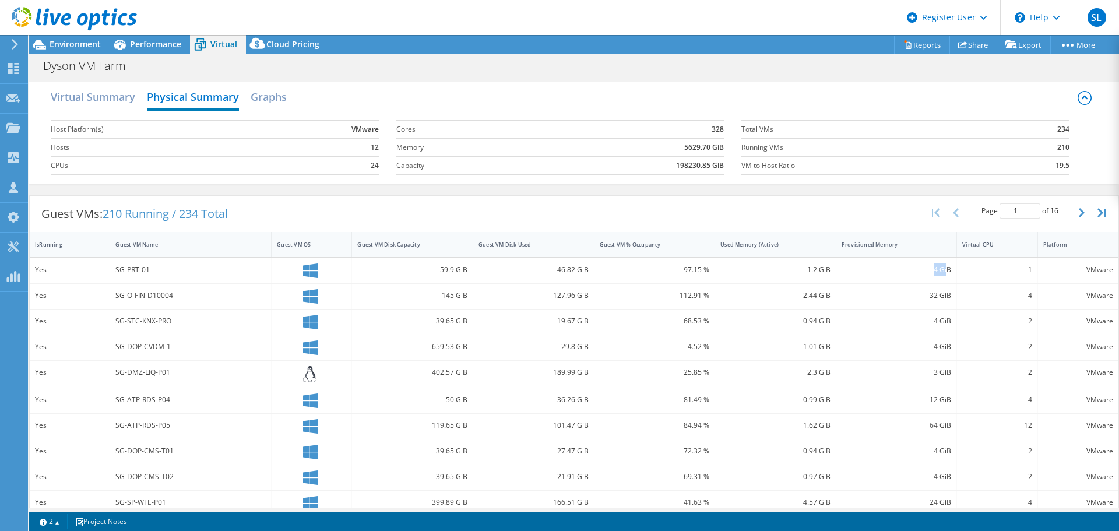
click at [925, 269] on div "4 GiB" at bounding box center [897, 269] width 110 height 13
click at [111, 100] on h2 "Virtual Summary" at bounding box center [93, 98] width 85 height 26
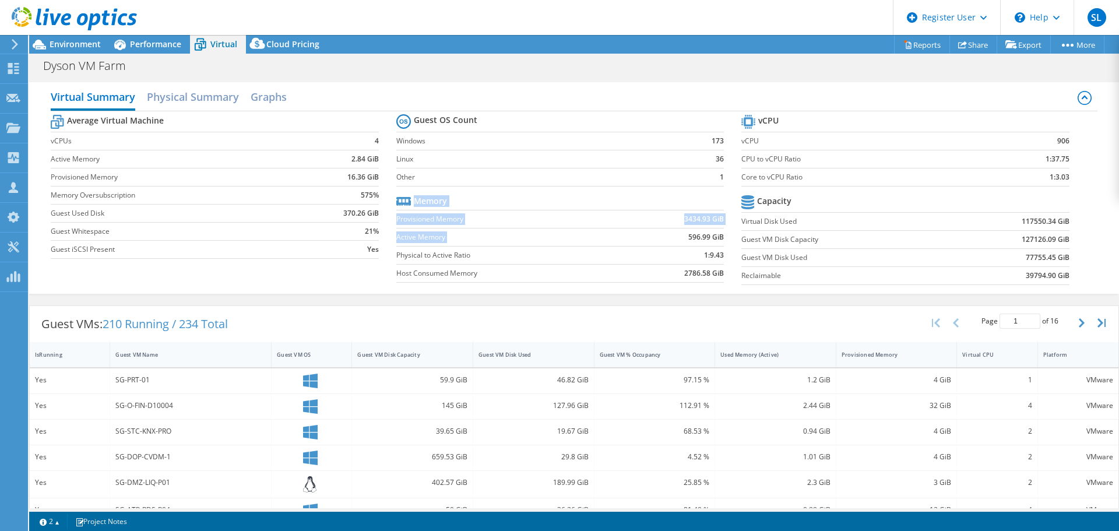
drag, startPoint x: 677, startPoint y: 237, endPoint x: 730, endPoint y: 238, distance: 52.5
click at [730, 238] on section "Guest OS Count Windows 173 Linux 36 Other 1 Memory Provisioned Memory 3434.93 G…" at bounding box center [568, 199] width 345 height 177
click at [706, 240] on b "596.99 GiB" at bounding box center [706, 237] width 36 height 12
click at [695, 245] on td "596.99 GiB" at bounding box center [672, 237] width 103 height 18
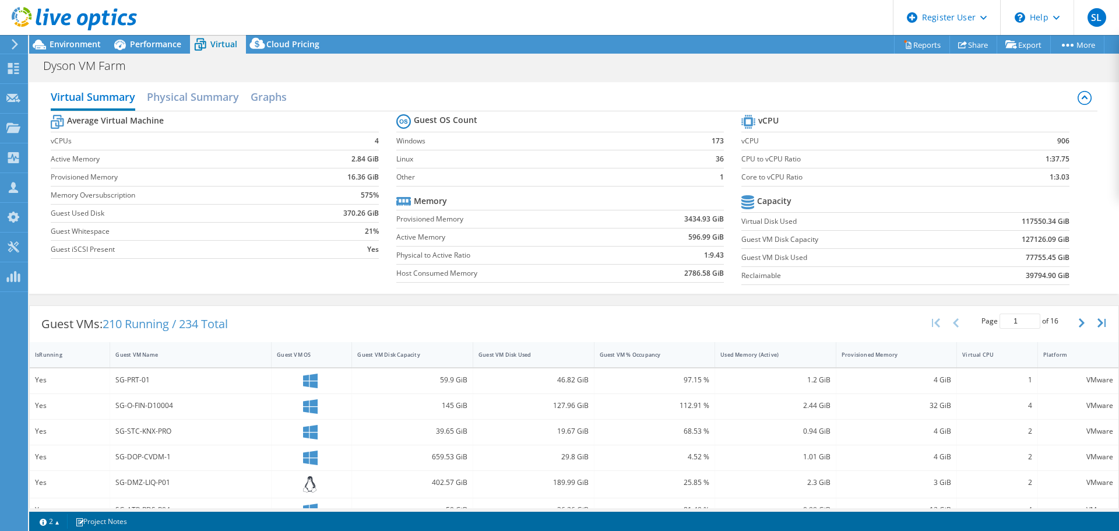
click at [696, 237] on b "596.99 GiB" at bounding box center [706, 237] width 36 height 12
click at [1028, 261] on b "77755.45 GiB" at bounding box center [1048, 258] width 44 height 12
click at [978, 270] on td "39794.90 GiB" at bounding box center [1009, 275] width 120 height 18
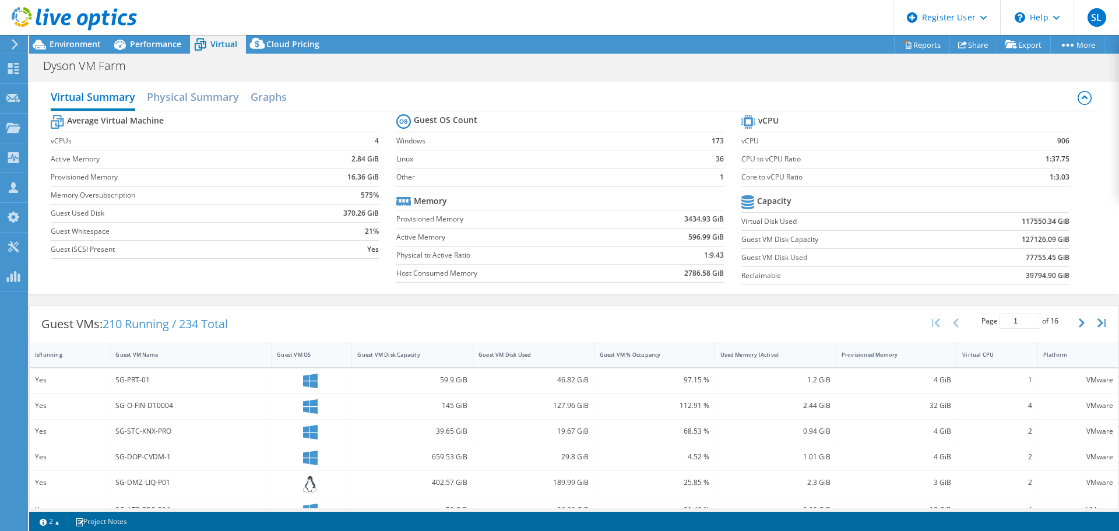
click at [1026, 256] on b "77755.45 GiB" at bounding box center [1048, 258] width 44 height 12
click at [1026, 258] on b "77755.45 GiB" at bounding box center [1048, 258] width 44 height 12
drag, startPoint x: 694, startPoint y: 138, endPoint x: 728, endPoint y: 145, distance: 34.5
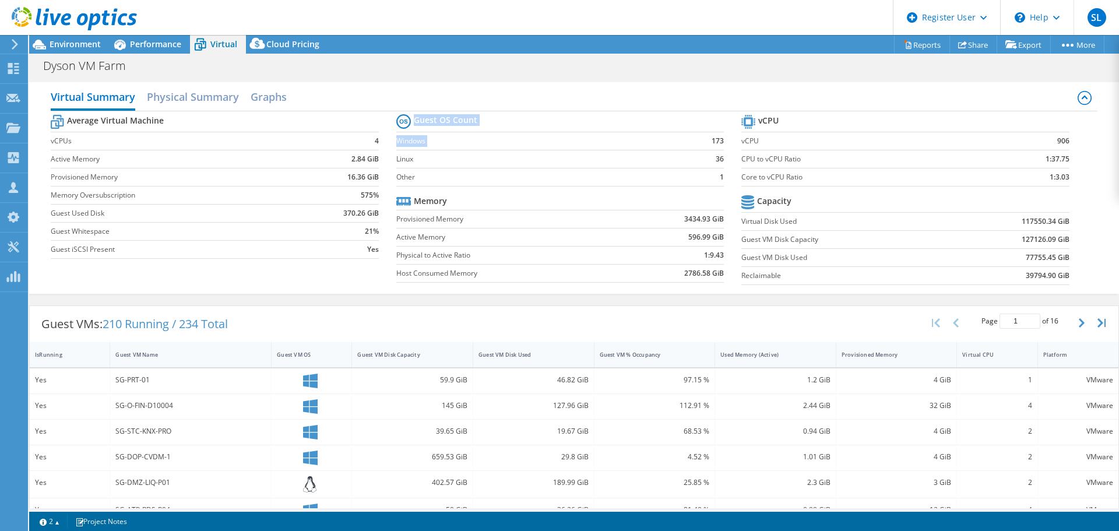
click at [728, 145] on section "Guest OS Count Windows 173 Linux 36 Other 1 Memory Provisioned Memory 3434.93 G…" at bounding box center [568, 199] width 345 height 177
click at [705, 160] on td "36" at bounding box center [702, 159] width 43 height 18
drag, startPoint x: 708, startPoint y: 160, endPoint x: 717, endPoint y: 160, distance: 8.7
click at [717, 160] on td "36" at bounding box center [702, 159] width 43 height 18
click at [570, 188] on section "Guest OS Count Windows 173 Linux 36 Other 1 Memory Provisioned Memory 3434.93 G…" at bounding box center [568, 199] width 345 height 177
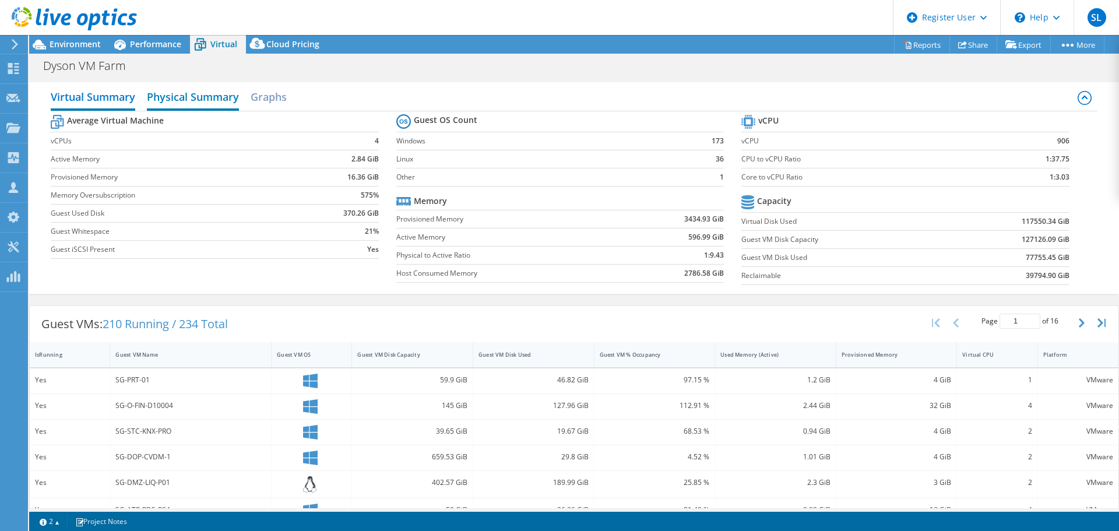
click at [188, 89] on h2 "Physical Summary" at bounding box center [193, 98] width 92 height 26
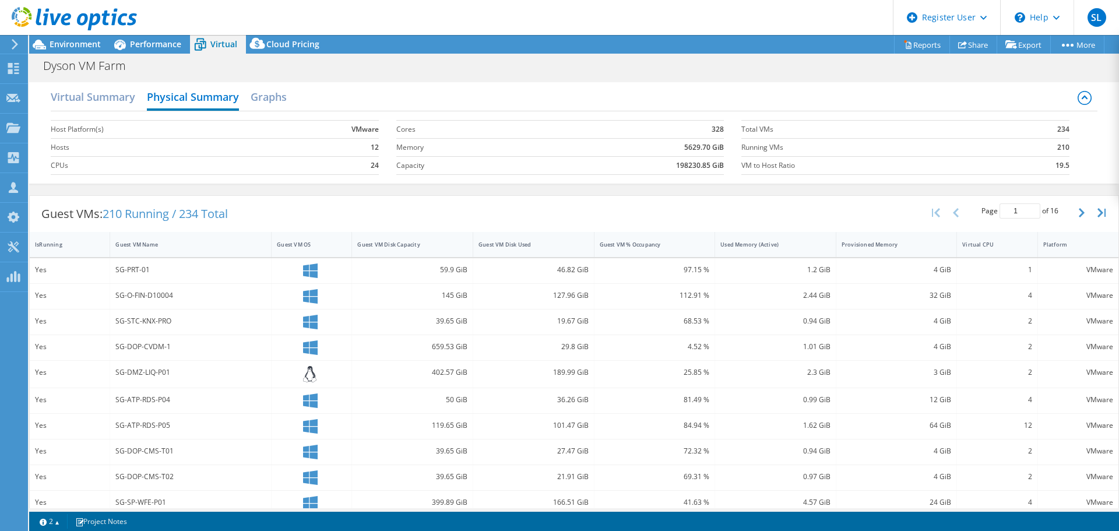
drag, startPoint x: 389, startPoint y: 115, endPoint x: 402, endPoint y: 122, distance: 14.6
click at [389, 114] on section "Host Platform(s) VMware Hosts 12 CPUs 24" at bounding box center [223, 147] width 345 height 66
click at [125, 94] on h2 "Virtual Summary" at bounding box center [93, 98] width 85 height 26
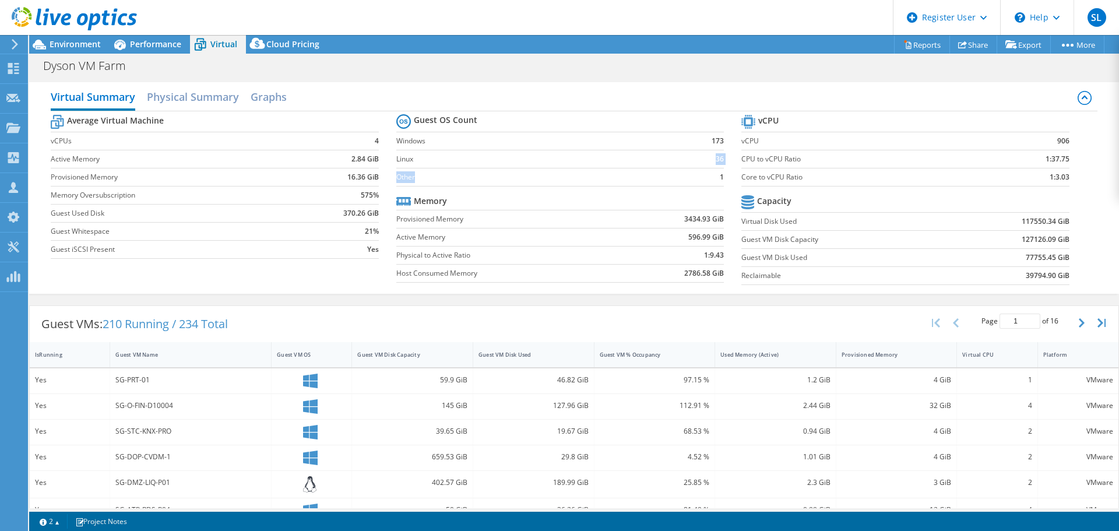
drag, startPoint x: 660, startPoint y: 171, endPoint x: 709, endPoint y: 176, distance: 49.8
click at [702, 175] on tbody "Guest OS Count Windows 173 Linux 36 Other 1" at bounding box center [560, 148] width 328 height 75
click at [704, 173] on td "1" at bounding box center [702, 177] width 43 height 18
click at [710, 161] on td "36" at bounding box center [702, 159] width 43 height 18
click at [716, 162] on b "36" at bounding box center [720, 159] width 8 height 12
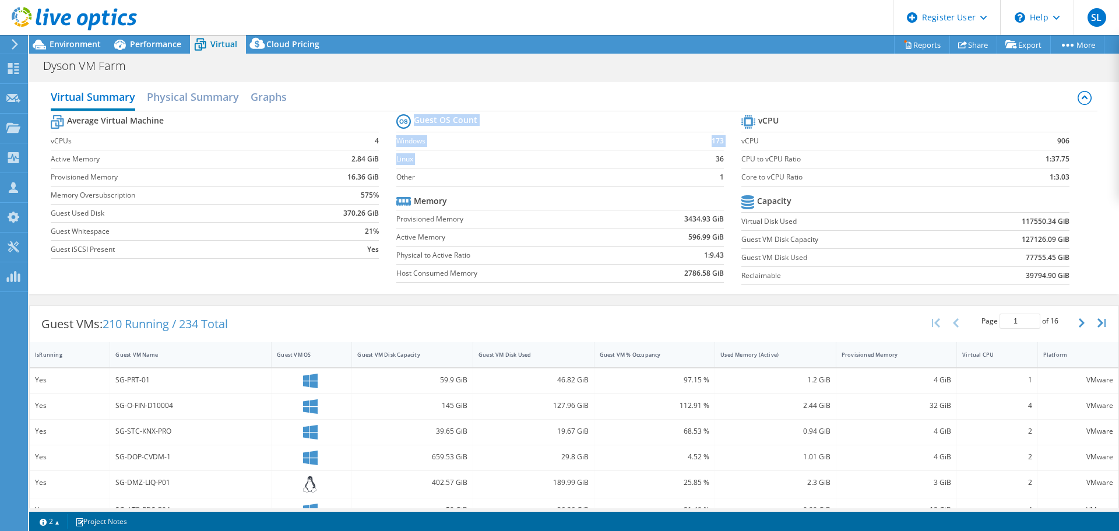
drag, startPoint x: 719, startPoint y: 177, endPoint x: 704, endPoint y: 160, distance: 22.7
click at [704, 160] on section "Guest OS Count Windows 173 Linux 36 Other 1 Memory Provisioned Memory 3434.93 G…" at bounding box center [568, 199] width 345 height 177
click at [704, 162] on td "36" at bounding box center [702, 159] width 43 height 18
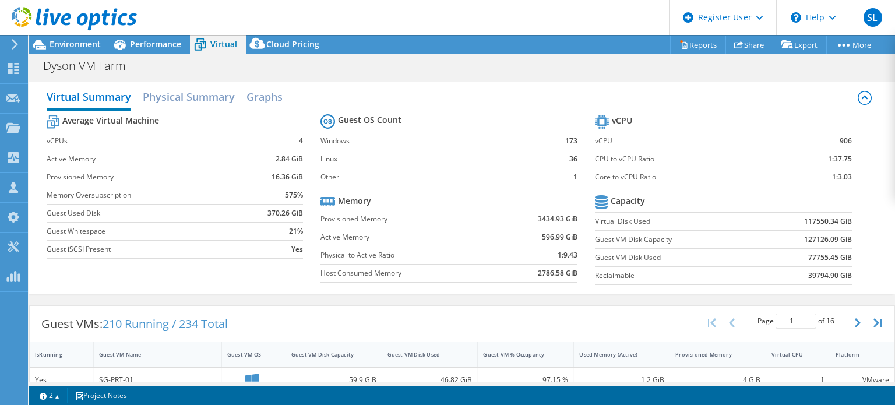
click at [544, 146] on td "173" at bounding box center [561, 141] width 34 height 18
drag, startPoint x: 560, startPoint y: 141, endPoint x: 579, endPoint y: 151, distance: 22.2
click at [580, 150] on section "Guest OS Count Windows 173 Linux 36 Other 1 Memory Provisioned Memory 3434.93 G…" at bounding box center [458, 199] width 275 height 177
click at [574, 157] on section "Guest OS Count Windows 173 Linux 36 Other 1 Memory Provisioned Memory 3434.93 G…" at bounding box center [458, 199] width 275 height 177
click at [426, 77] on div "Virtual Summary Physical Summary Graphs Average Virtual Machine vCPUs 4 Active …" at bounding box center [462, 187] width 866 height 223
